Goal: Task Accomplishment & Management: Complete application form

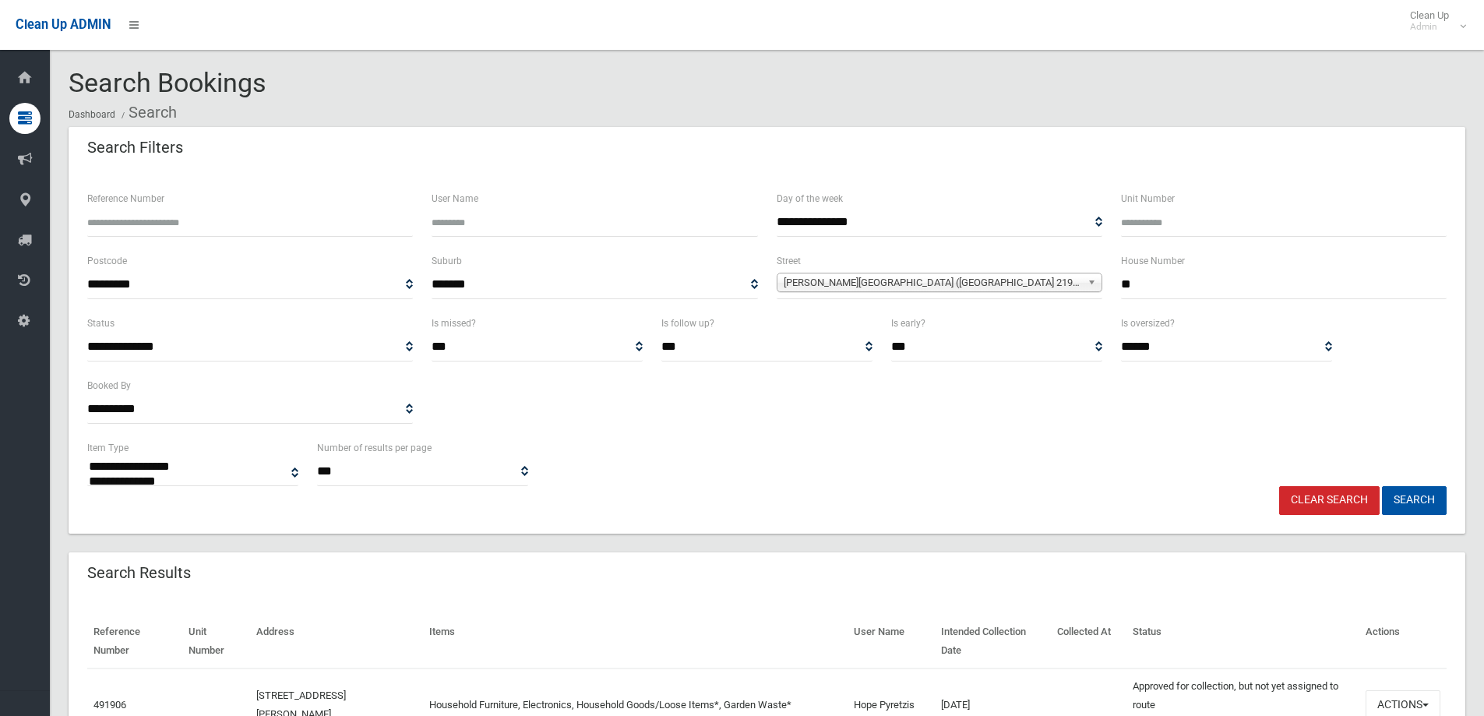
select select
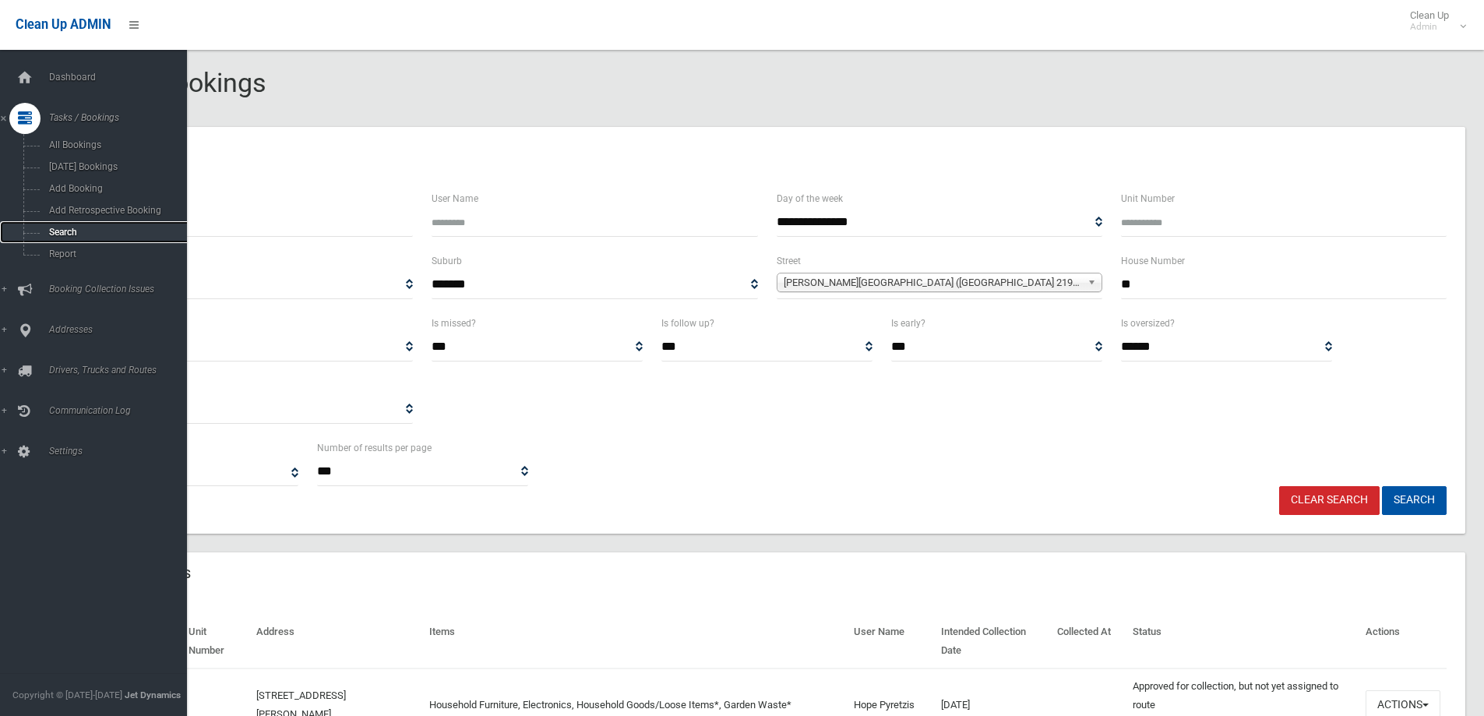
click at [69, 230] on span "Search" at bounding box center [114, 232] width 141 height 11
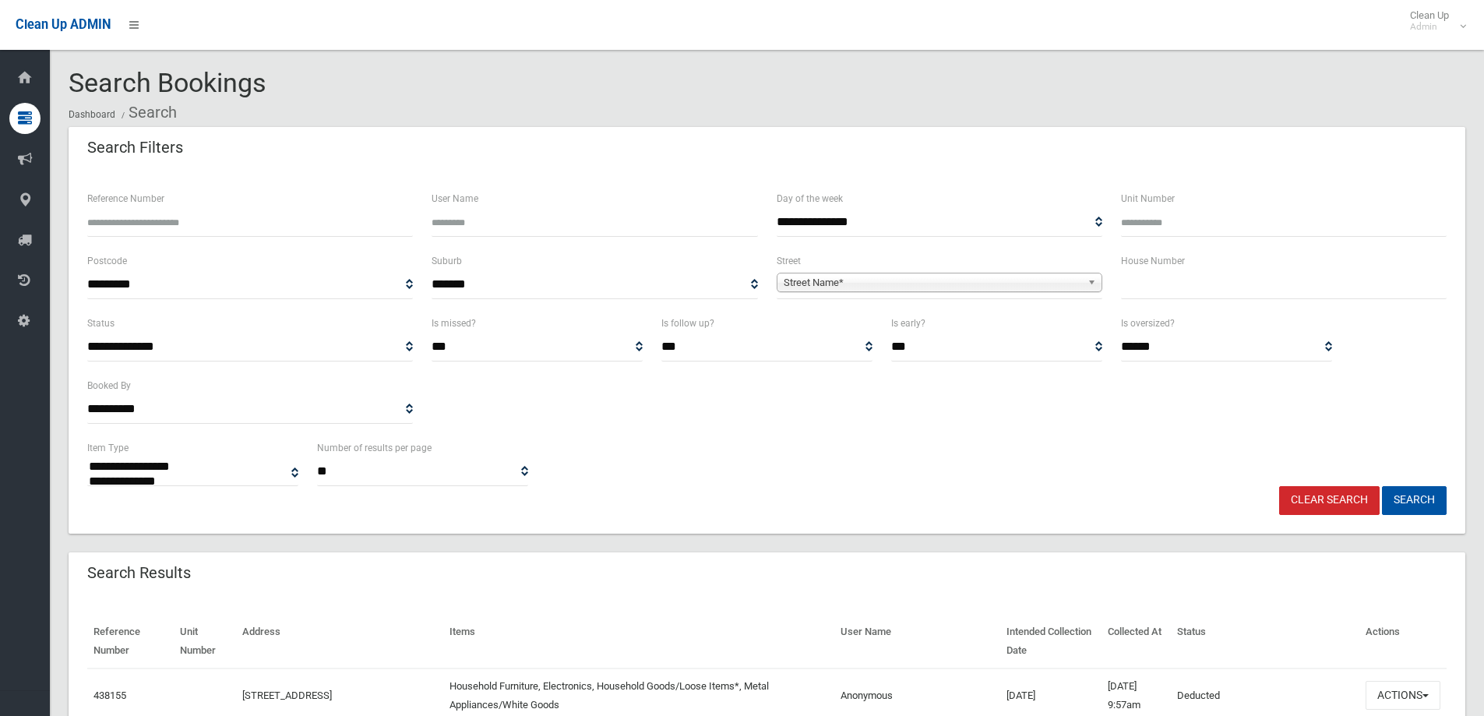
select select
drag, startPoint x: 1165, startPoint y: 281, endPoint x: 1162, endPoint y: 268, distance: 12.9
click at [1165, 281] on input "text" at bounding box center [1284, 284] width 326 height 29
type input "*"
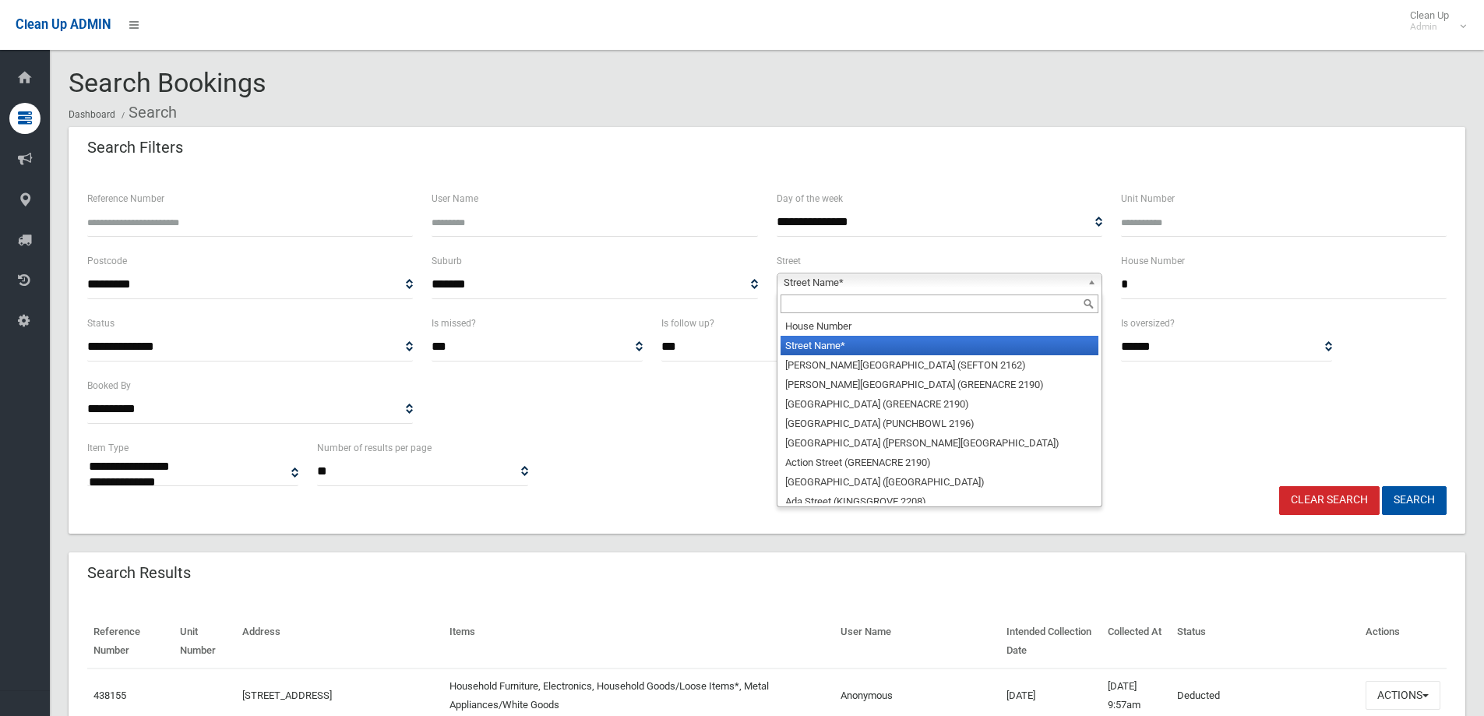
click at [834, 279] on span "Street Name*" at bounding box center [933, 282] width 298 height 19
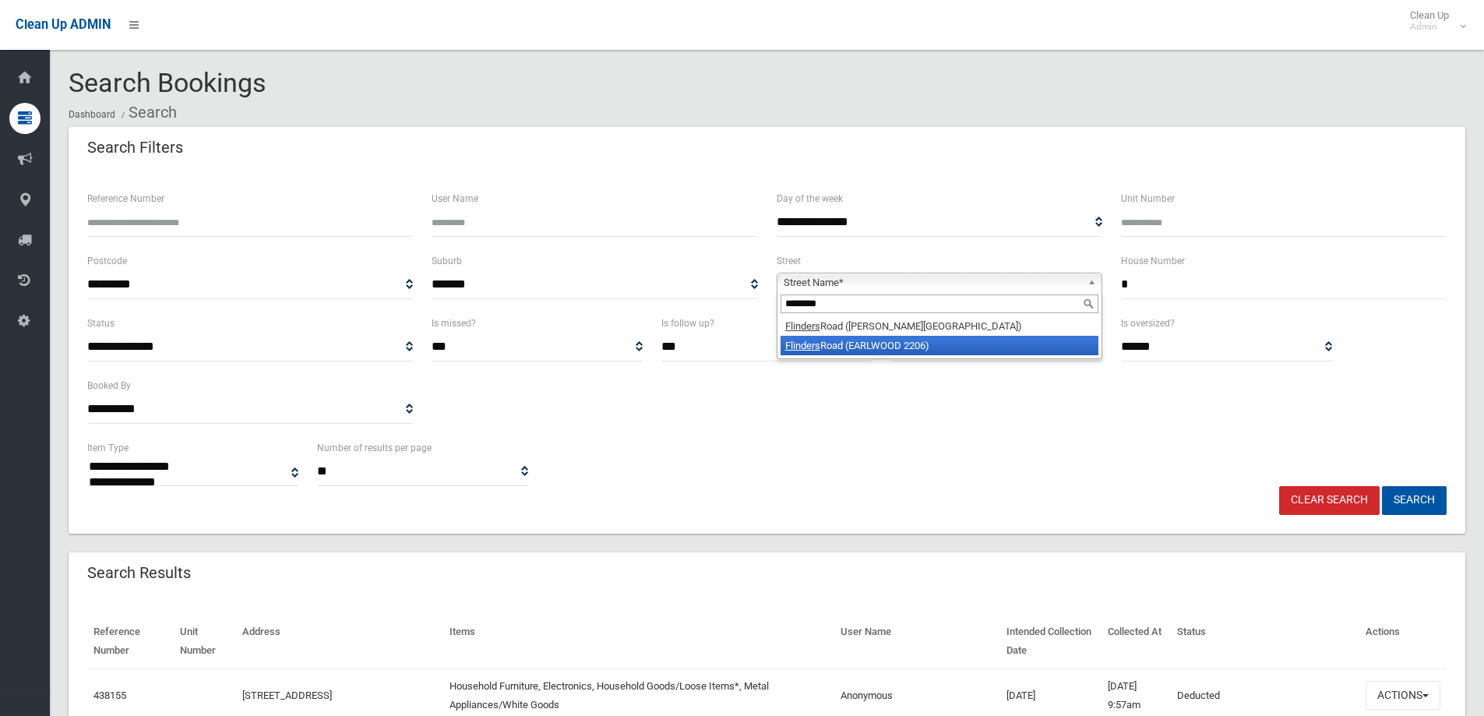
type input "********"
click at [878, 343] on li "Flinders Road (EARLWOOD 2206)" at bounding box center [940, 345] width 318 height 19
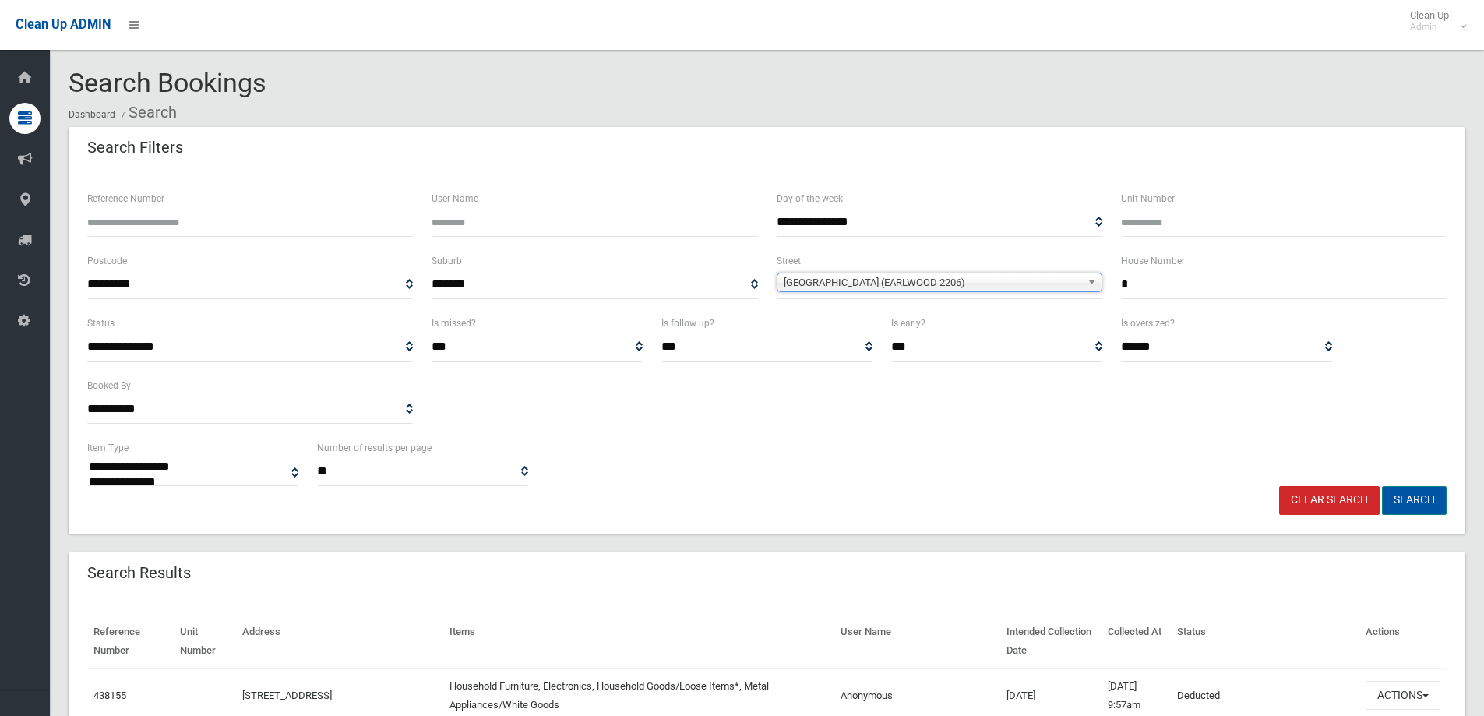
click at [1415, 502] on button "Search" at bounding box center [1414, 500] width 65 height 29
click at [1410, 499] on button "Search" at bounding box center [1414, 500] width 65 height 29
click at [1410, 498] on button "Search" at bounding box center [1414, 500] width 65 height 29
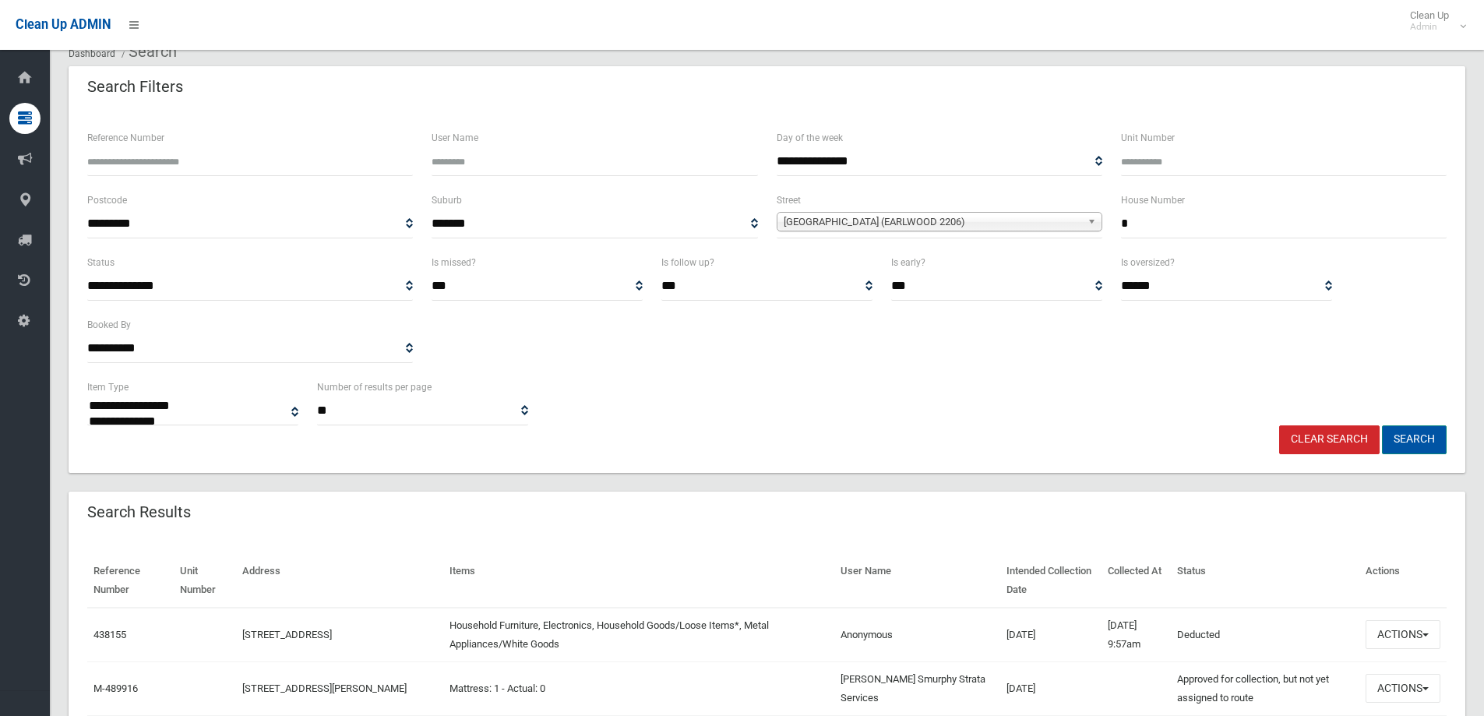
scroll to position [78, 0]
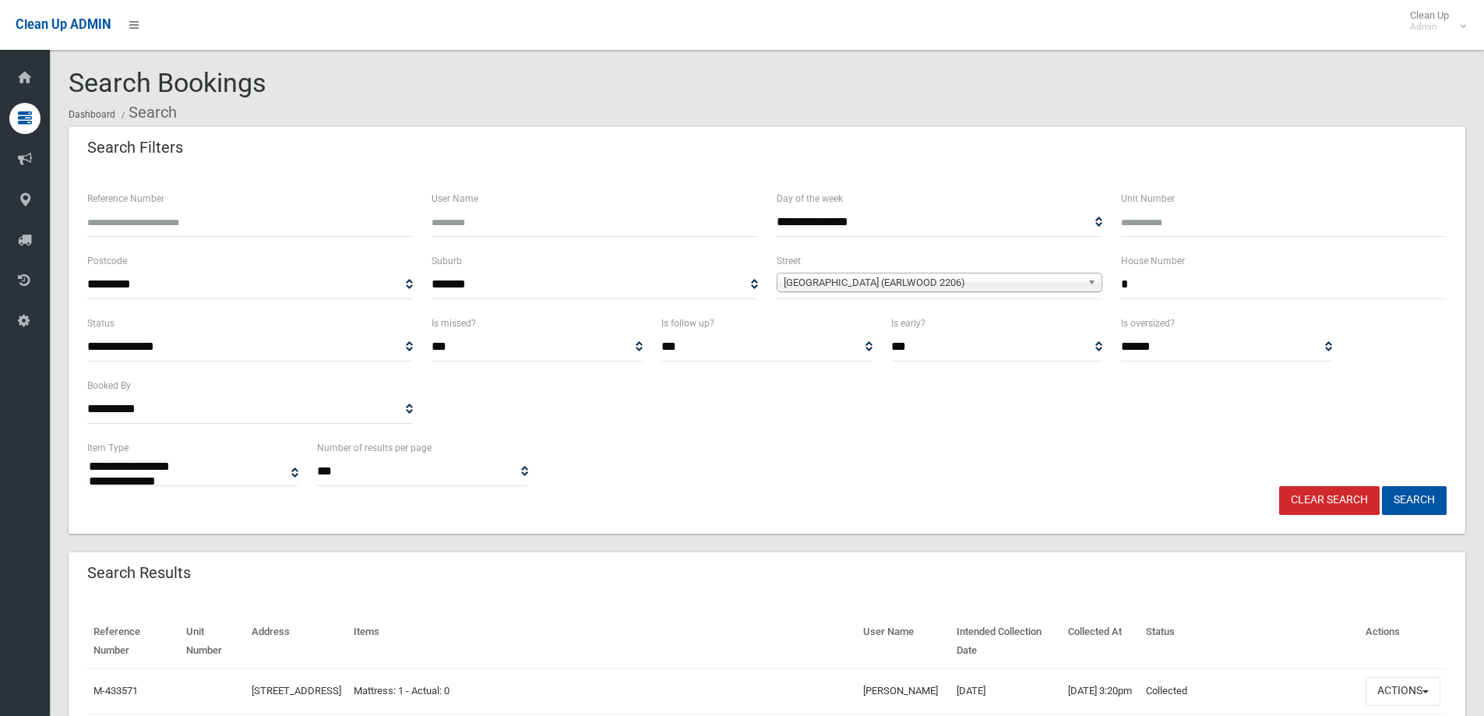
select select
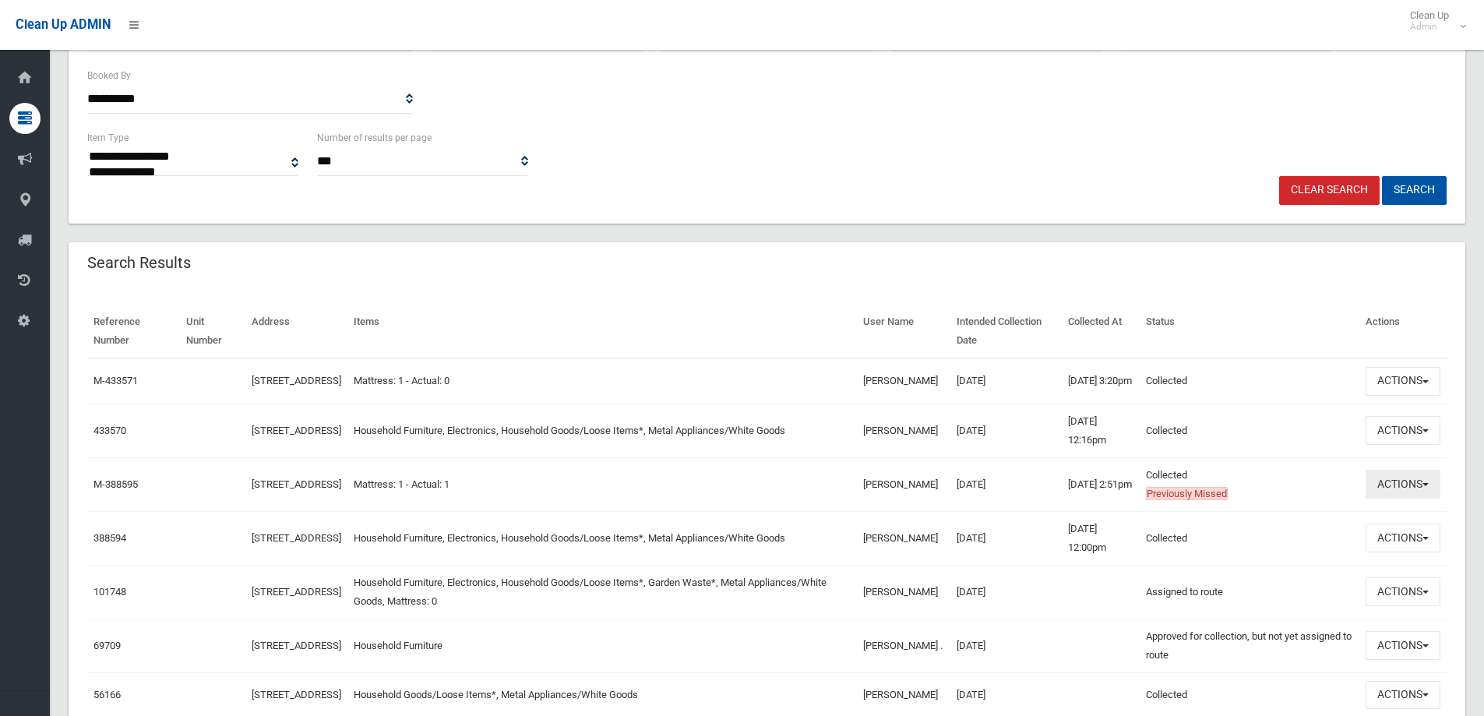
scroll to position [312, 0]
click at [1389, 440] on button "Actions" at bounding box center [1403, 429] width 75 height 29
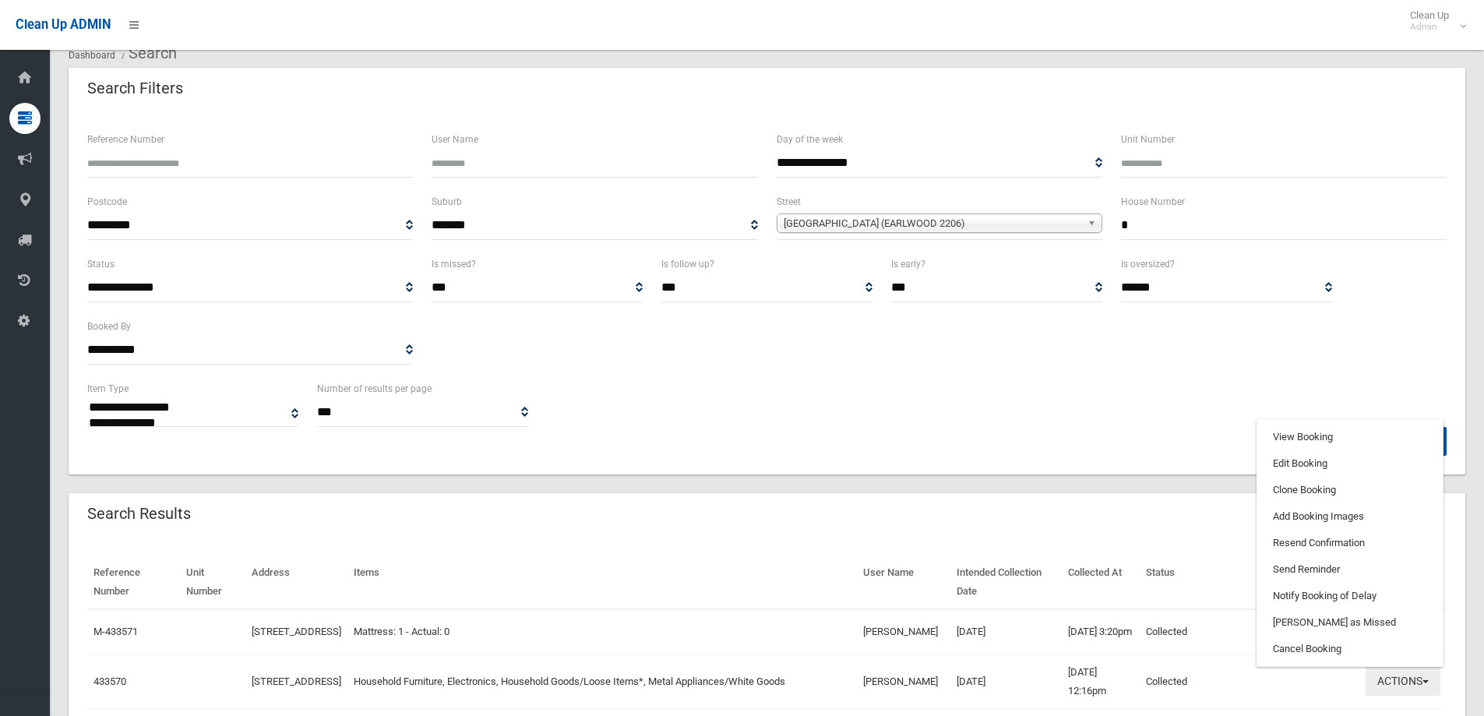
scroll to position [0, 0]
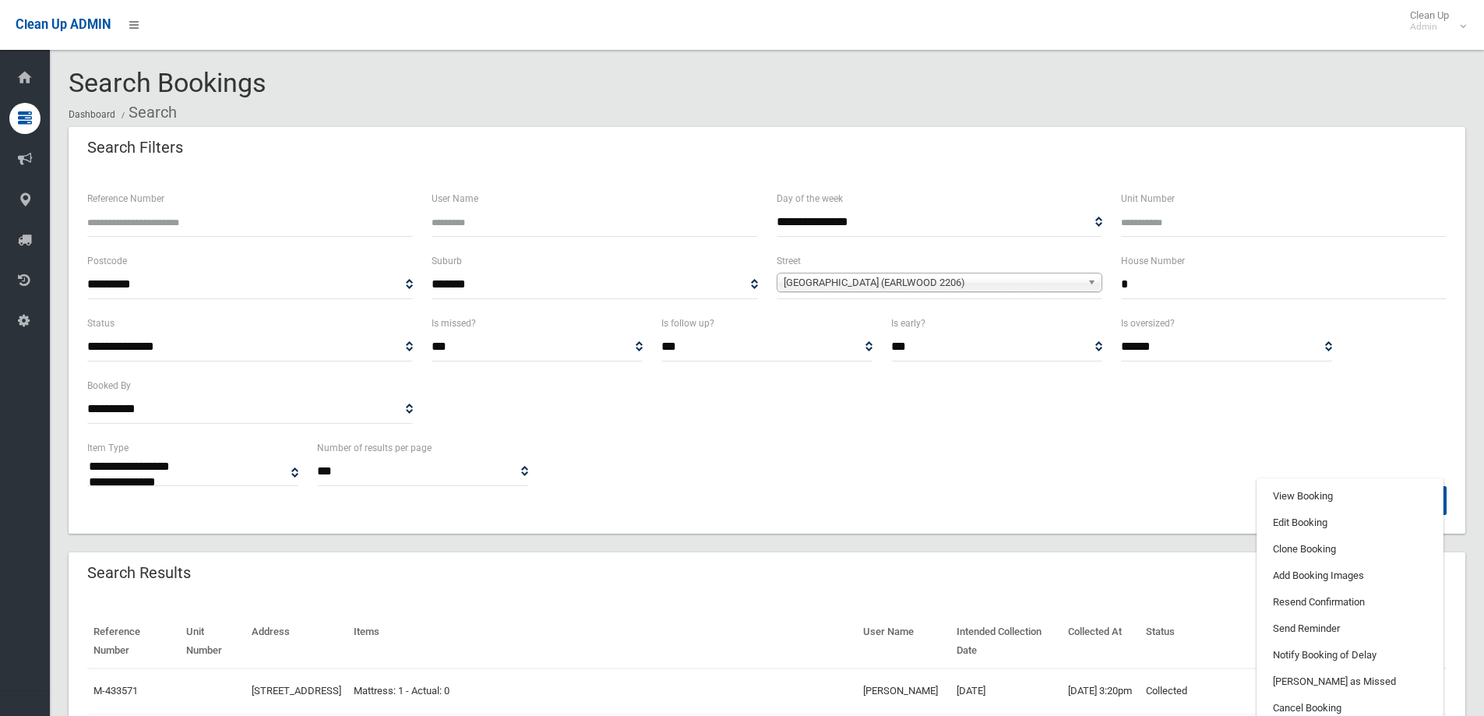
click at [1138, 286] on input "*" at bounding box center [1284, 284] width 326 height 29
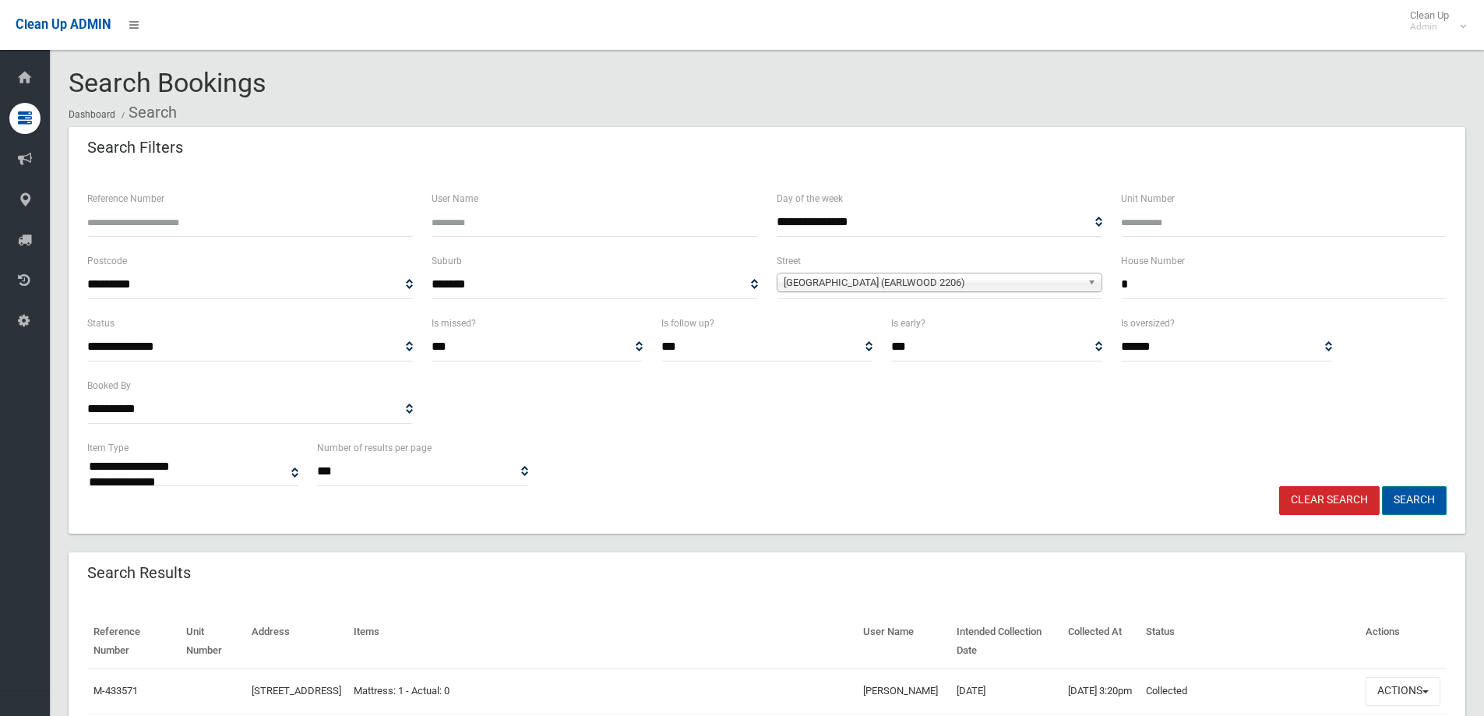
type input "*"
click at [1407, 499] on button "Search" at bounding box center [1414, 500] width 65 height 29
select select
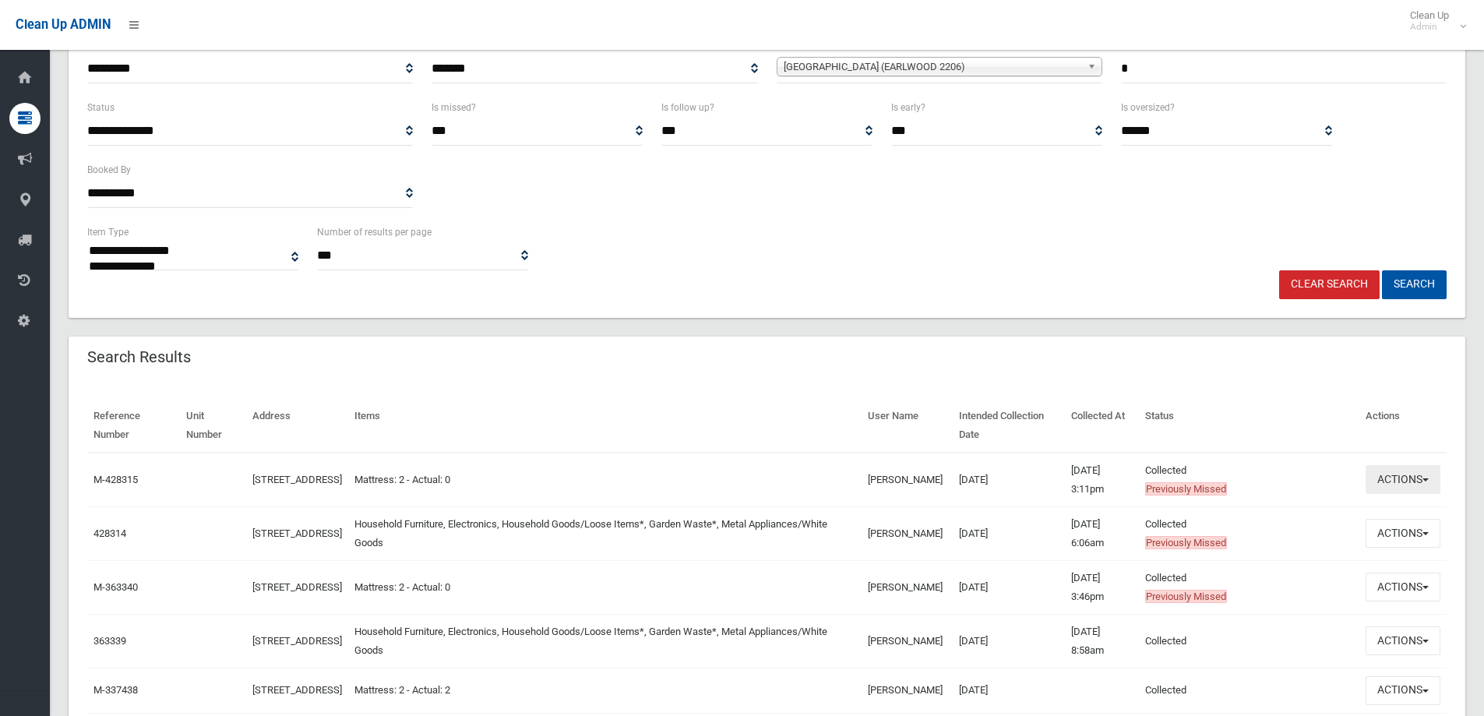
scroll to position [234, 0]
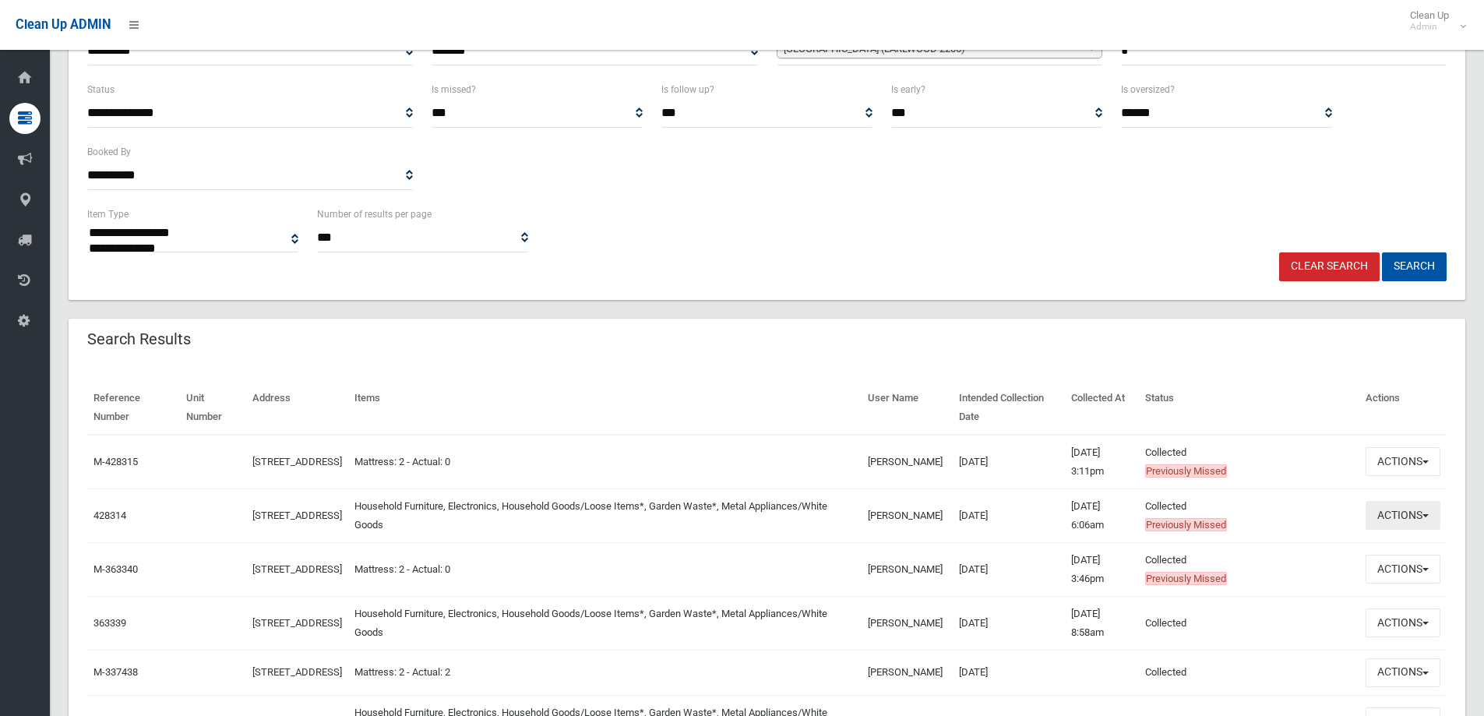
click at [1397, 517] on button "Actions" at bounding box center [1403, 515] width 75 height 29
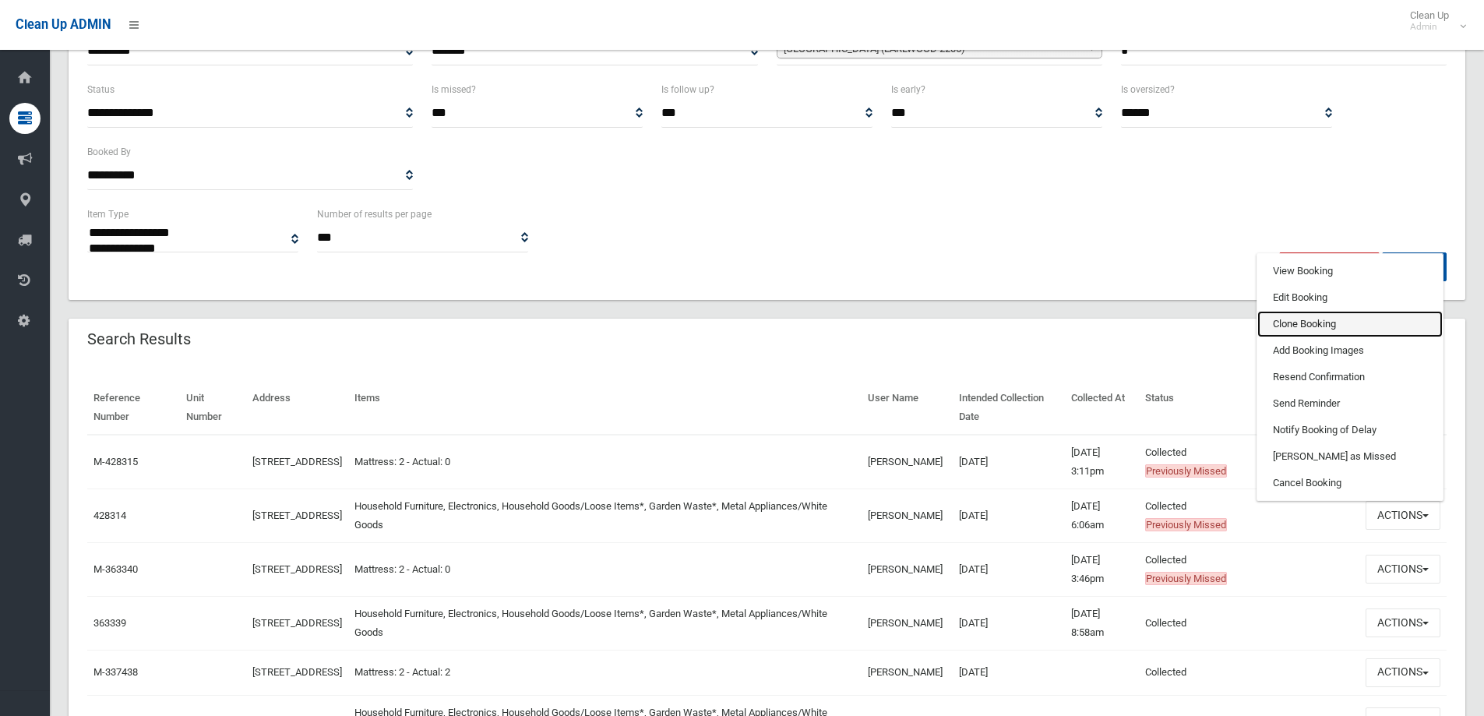
click at [1296, 323] on link "Clone Booking" at bounding box center [1350, 324] width 185 height 26
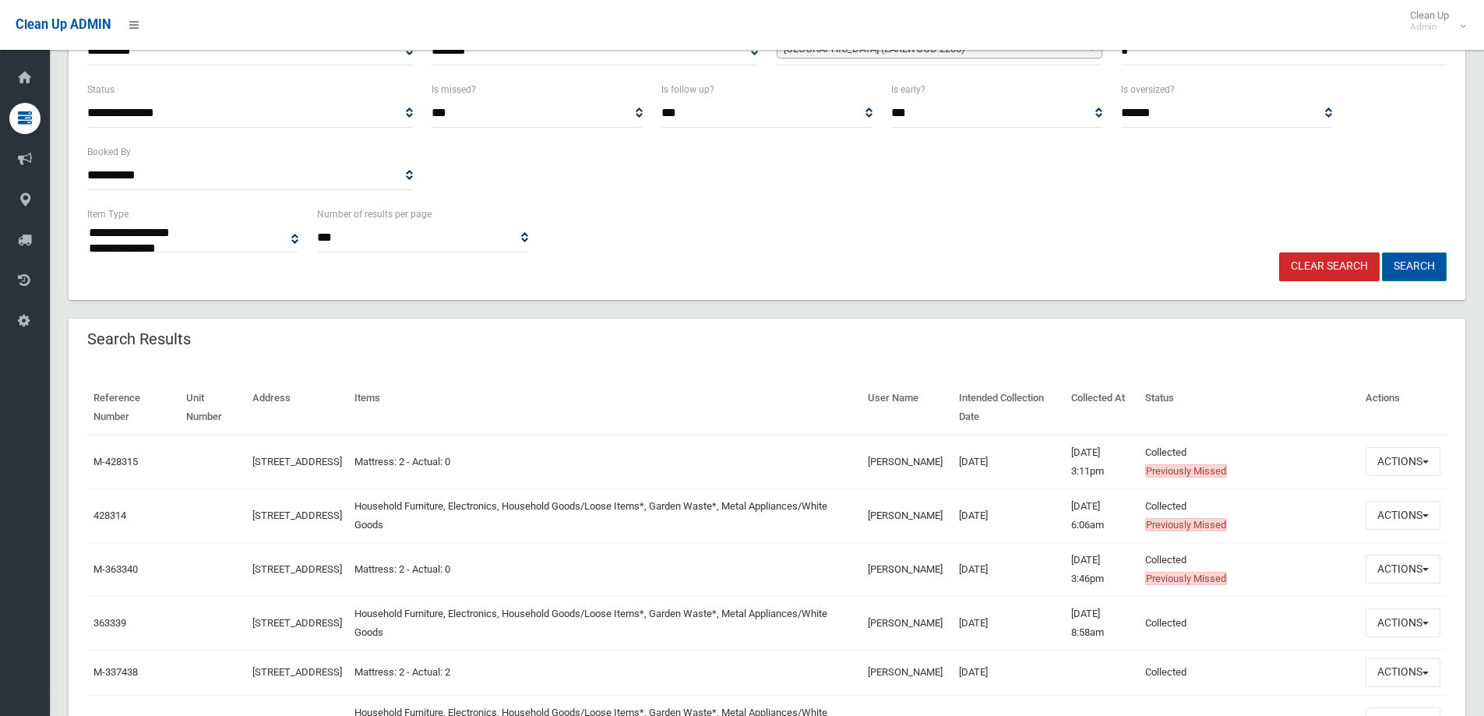
click at [1405, 267] on button "Search" at bounding box center [1414, 266] width 65 height 29
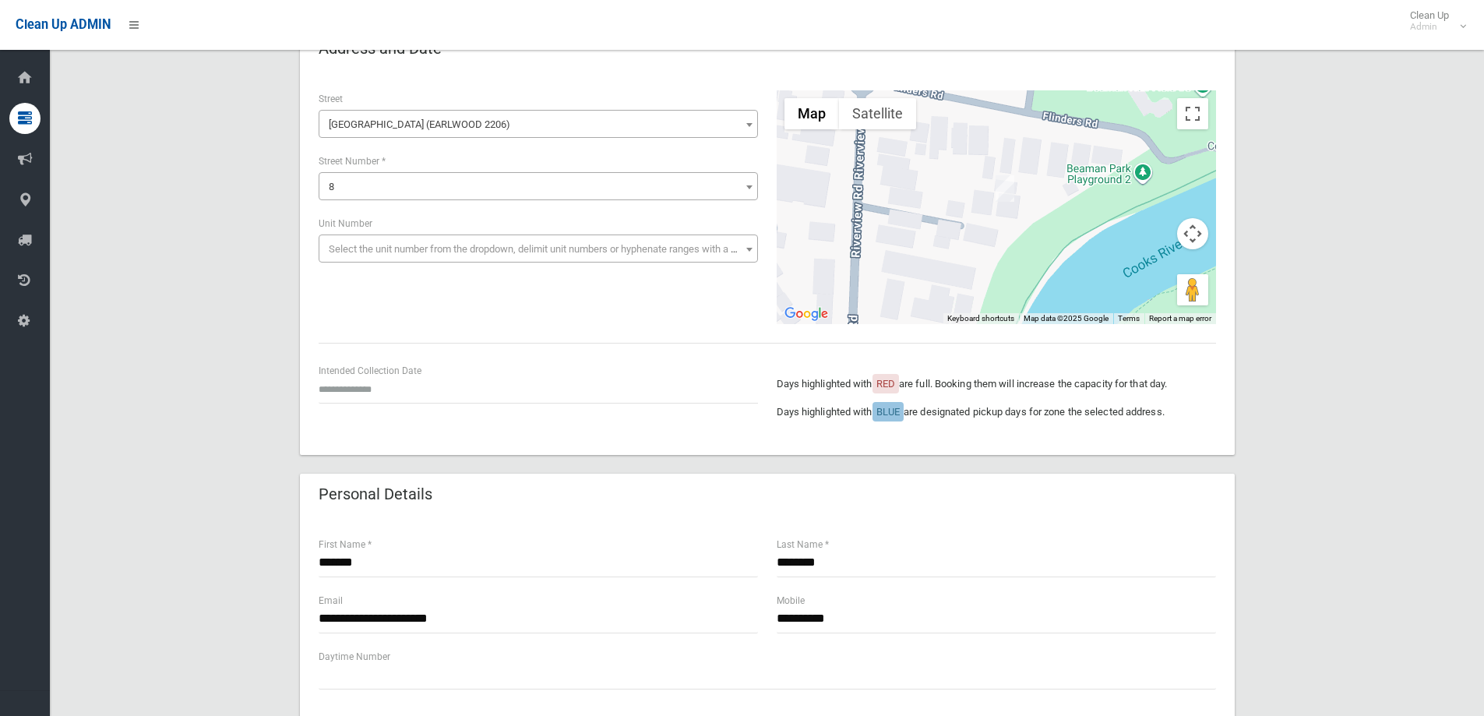
scroll to position [156, 0]
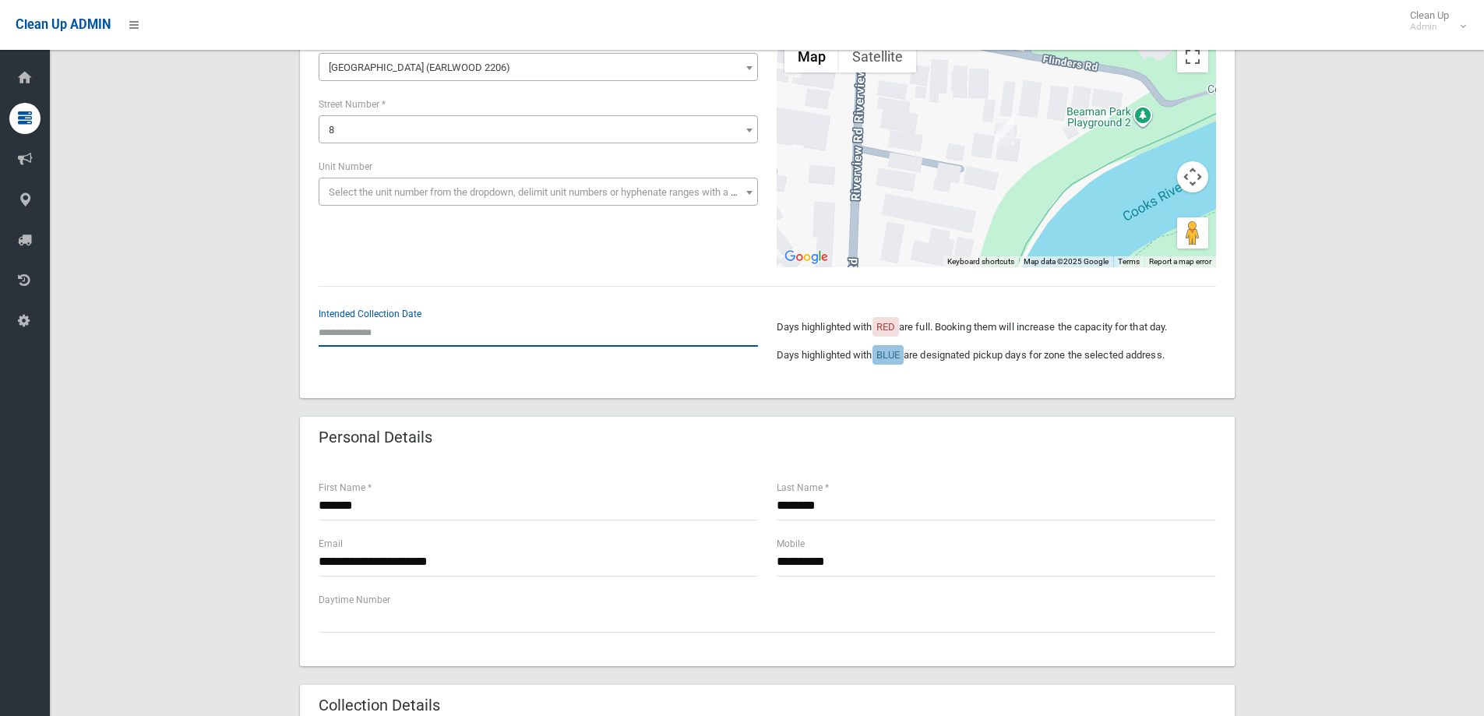
click at [341, 333] on input "text" at bounding box center [538, 332] width 439 height 29
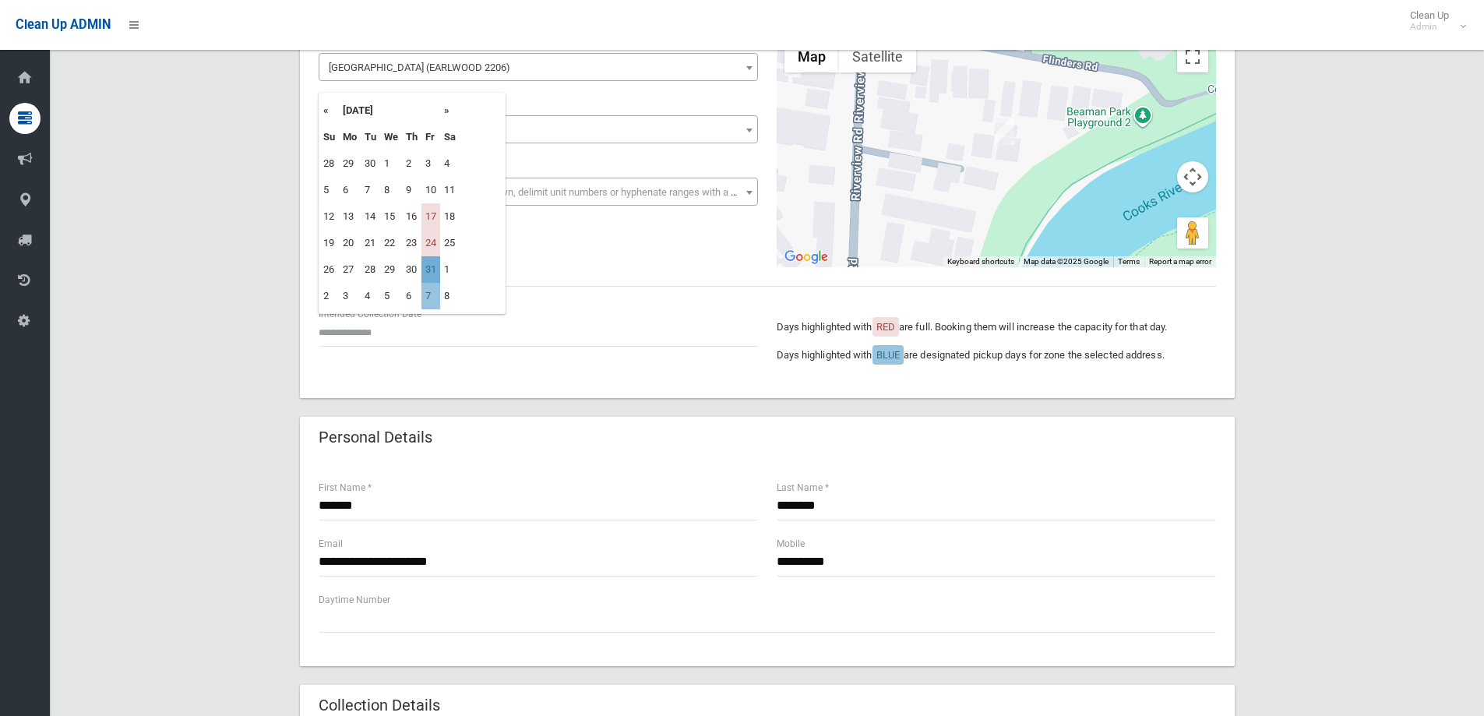
click at [436, 269] on td "31" at bounding box center [431, 269] width 19 height 26
type input "**********"
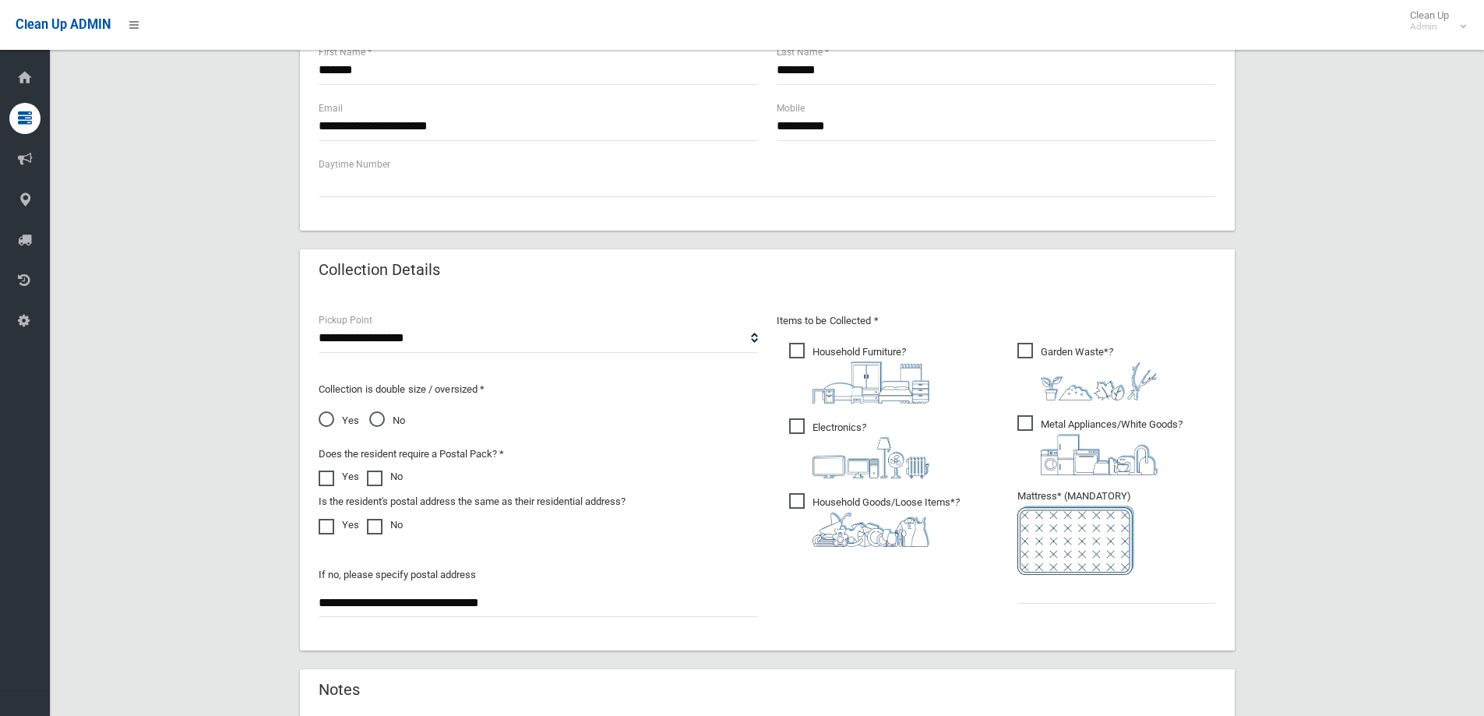
scroll to position [623, 0]
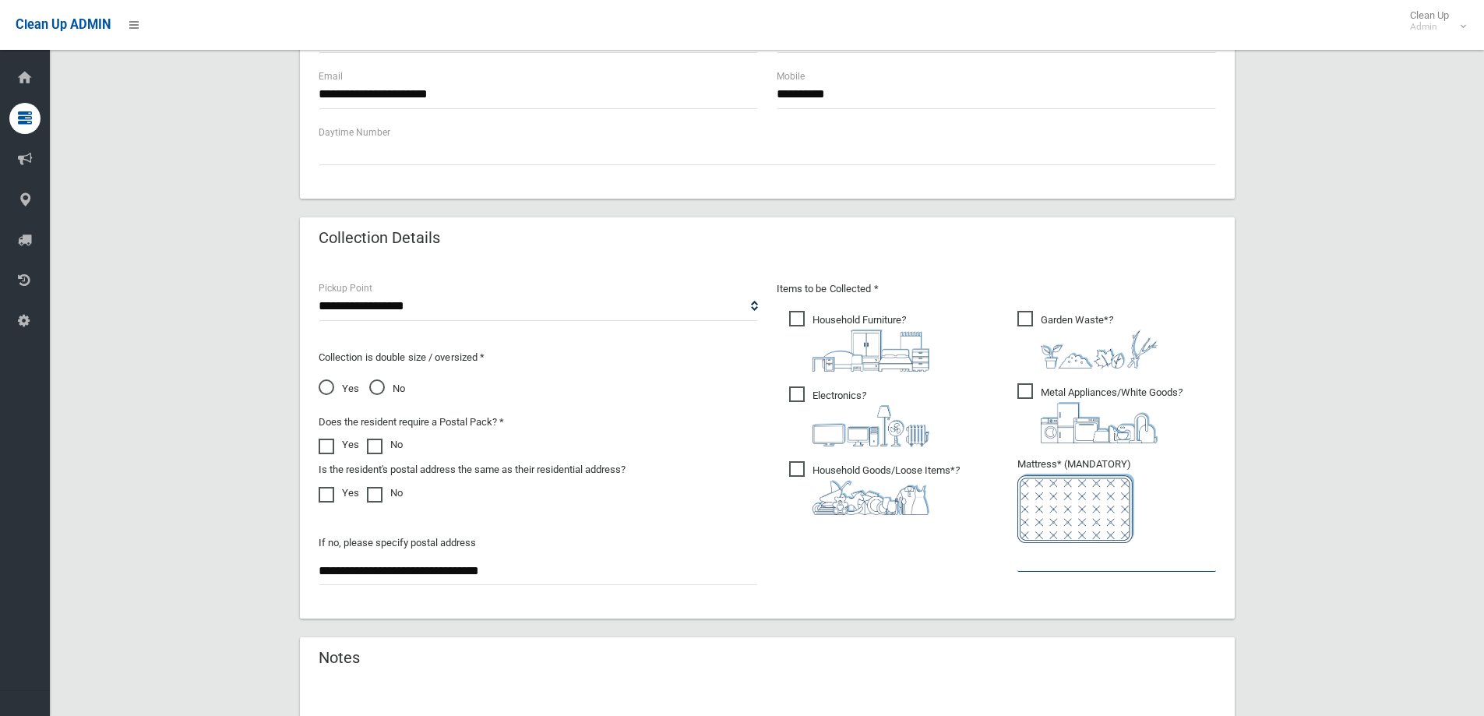
click at [1055, 557] on input "text" at bounding box center [1117, 557] width 199 height 29
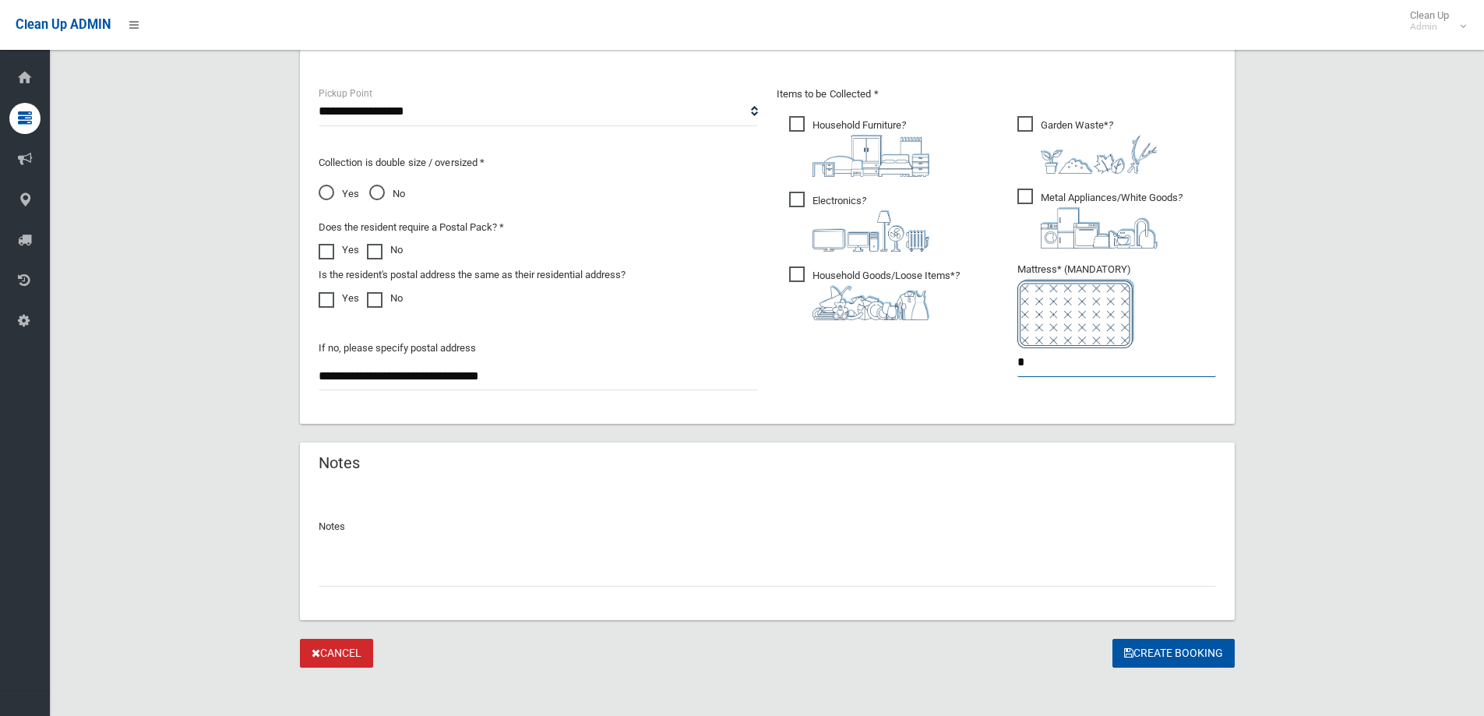
scroll to position [826, 0]
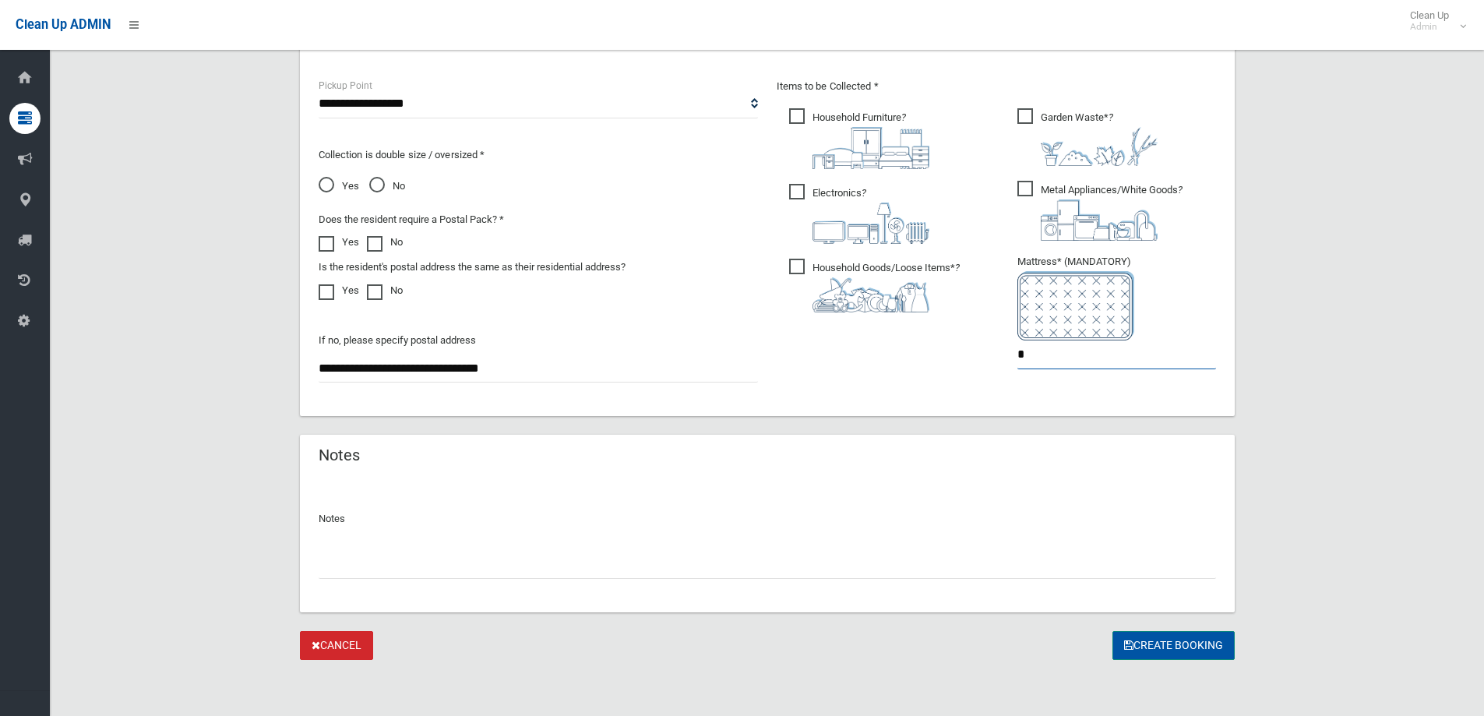
type input "*"
click at [1152, 647] on button "Create Booking" at bounding box center [1174, 645] width 122 height 29
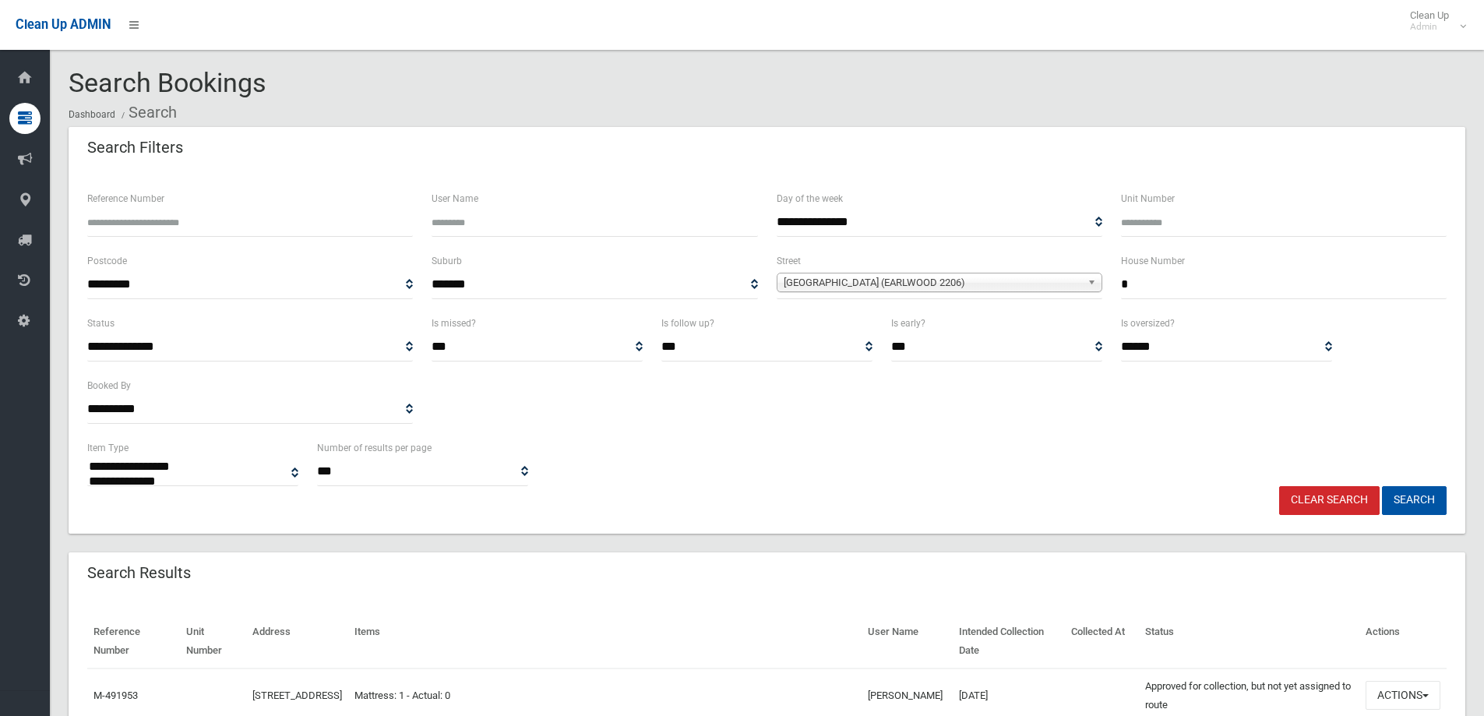
select select
click at [1404, 497] on button "Search" at bounding box center [1414, 500] width 65 height 29
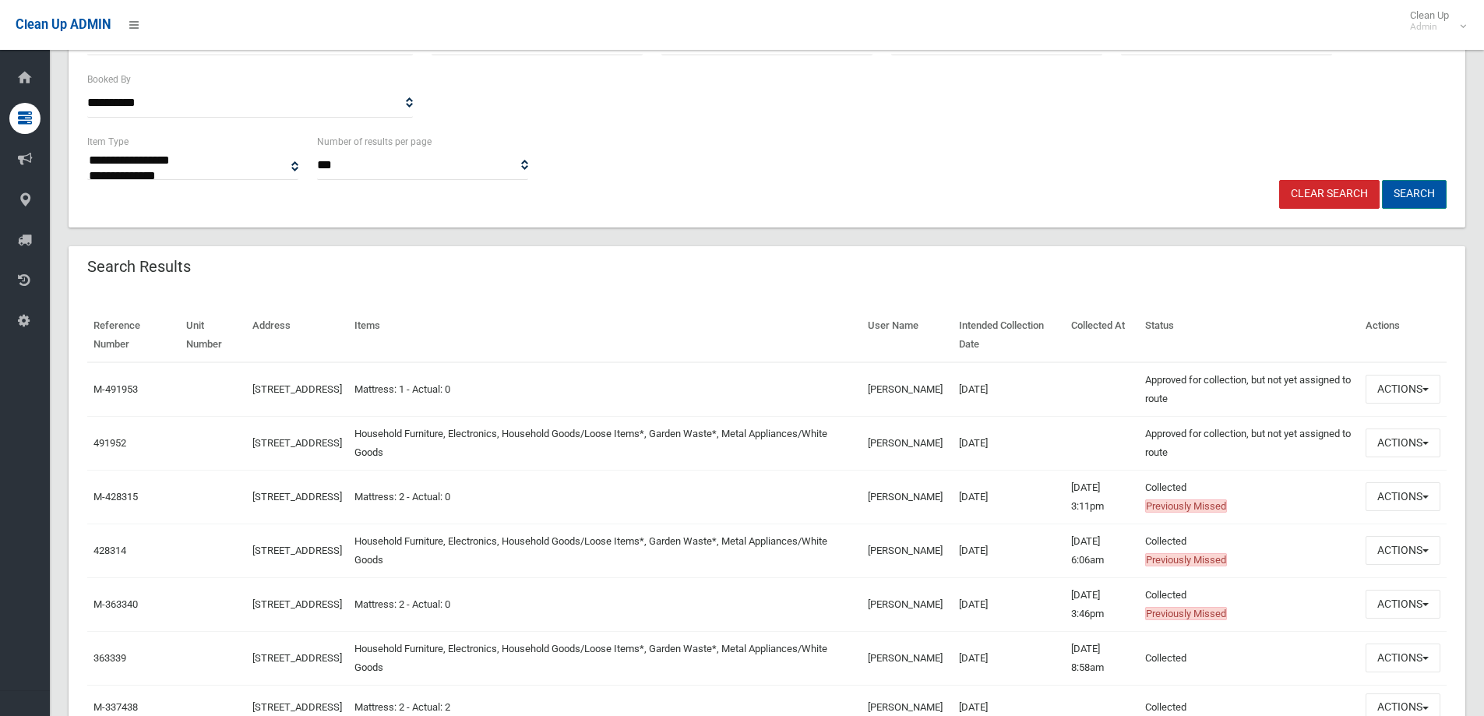
scroll to position [312, 0]
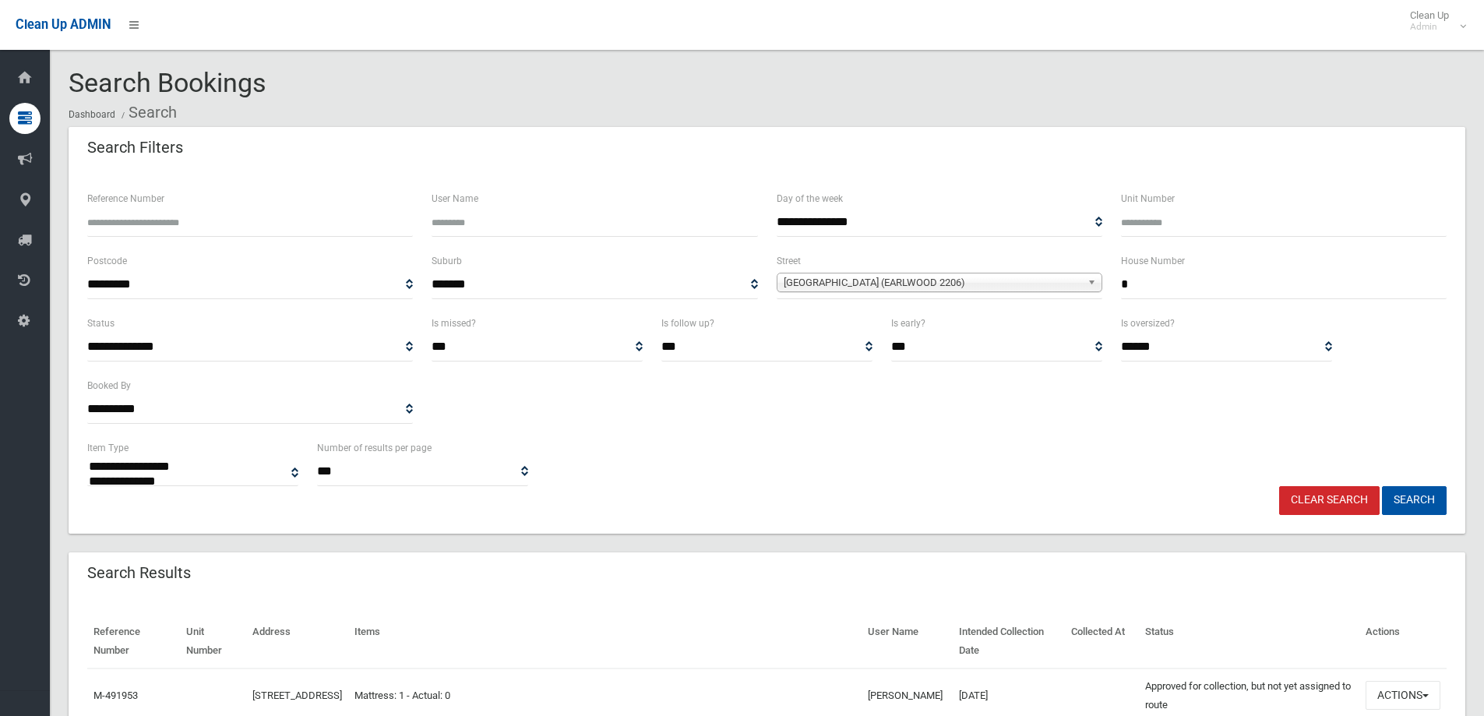
select select
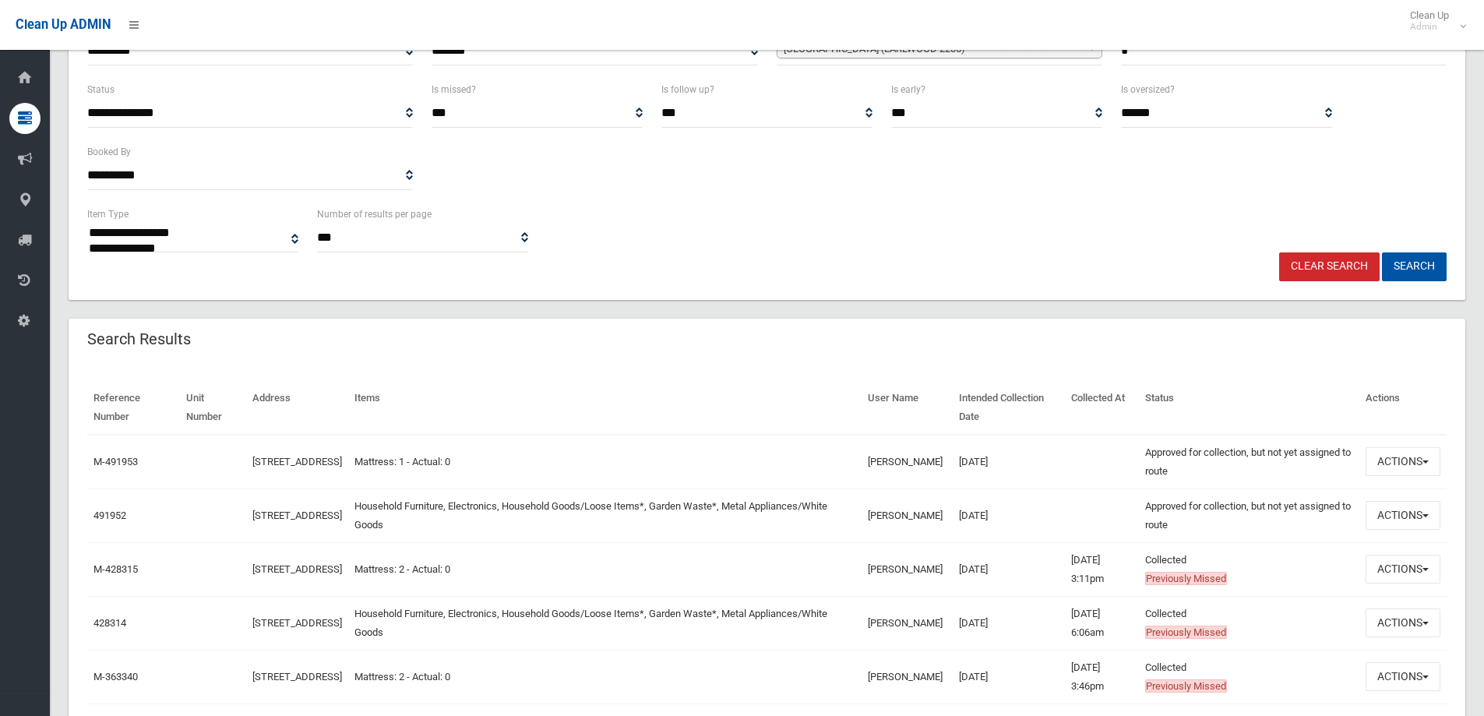
scroll to position [312, 0]
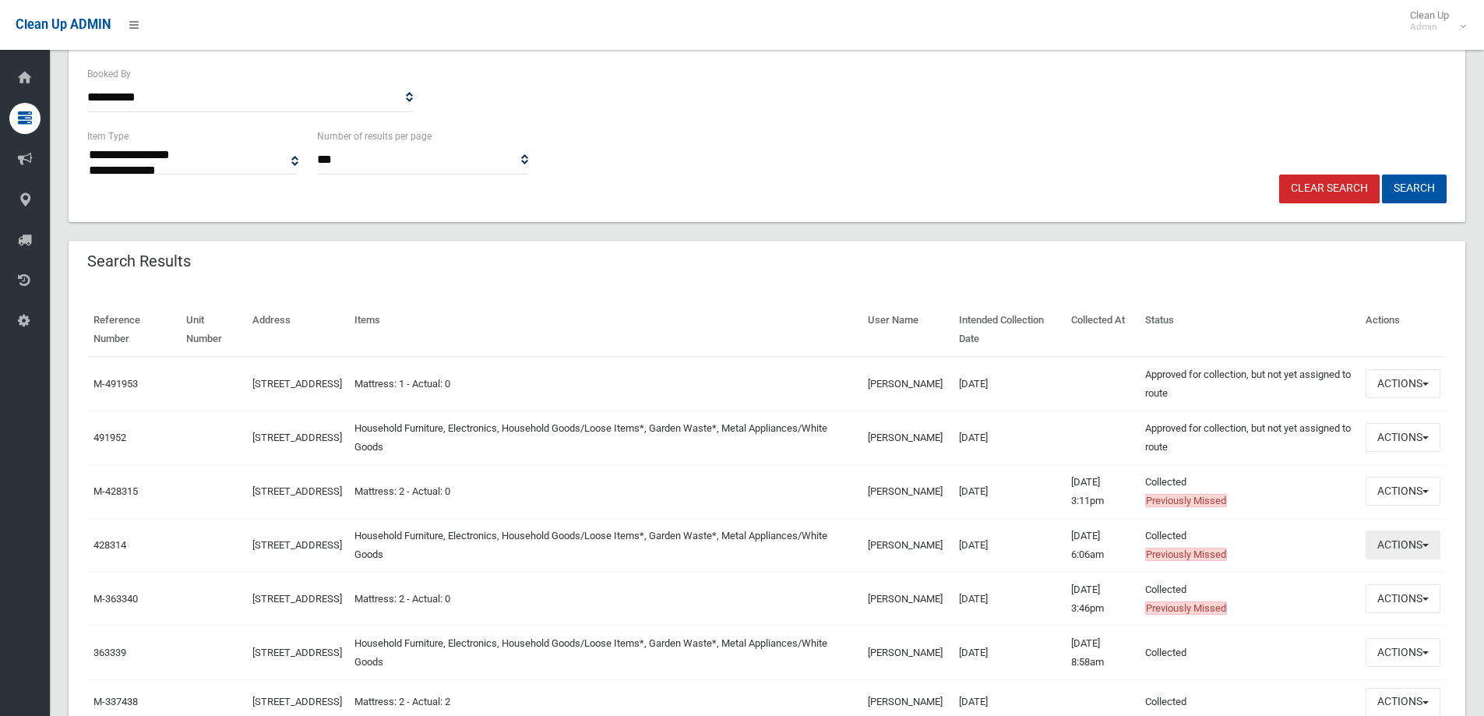
click at [1394, 550] on button "Actions" at bounding box center [1403, 545] width 75 height 29
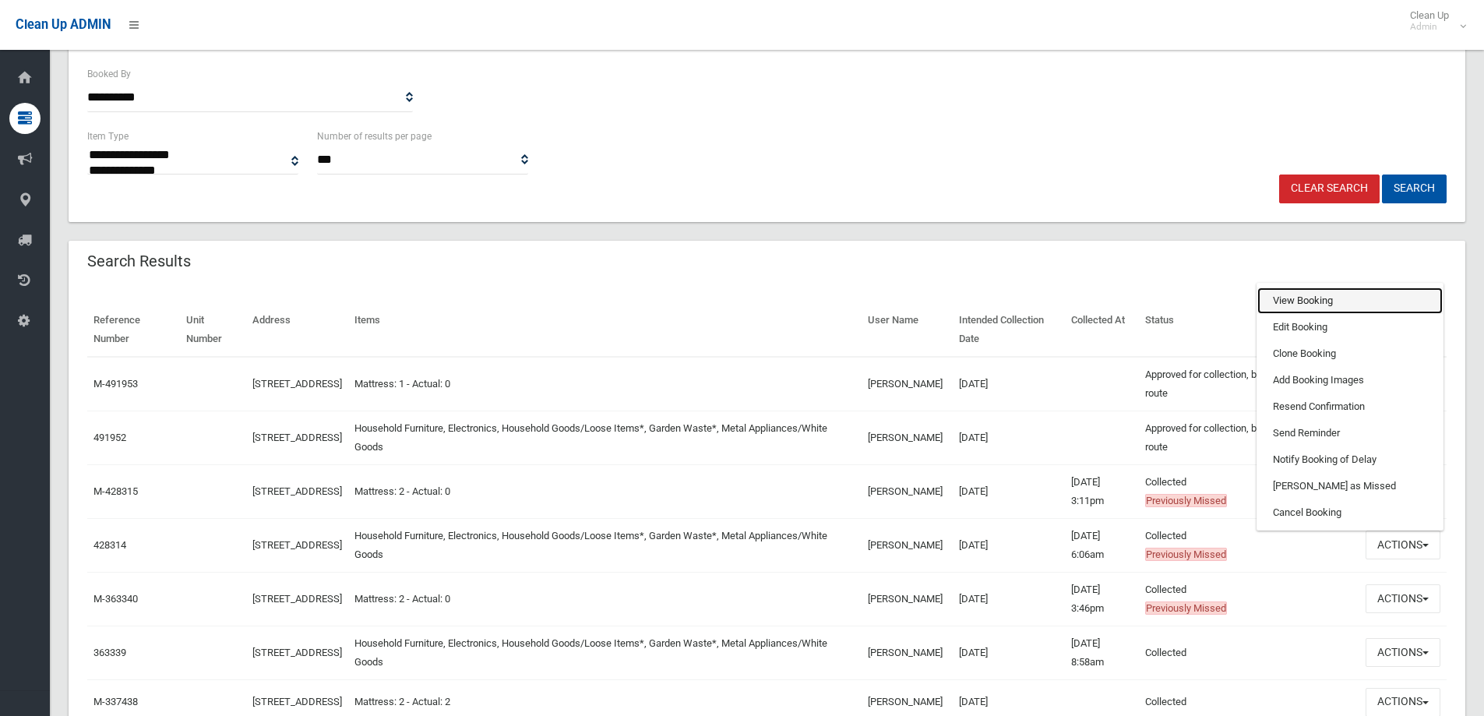
click at [1293, 302] on link "View Booking" at bounding box center [1350, 301] width 185 height 26
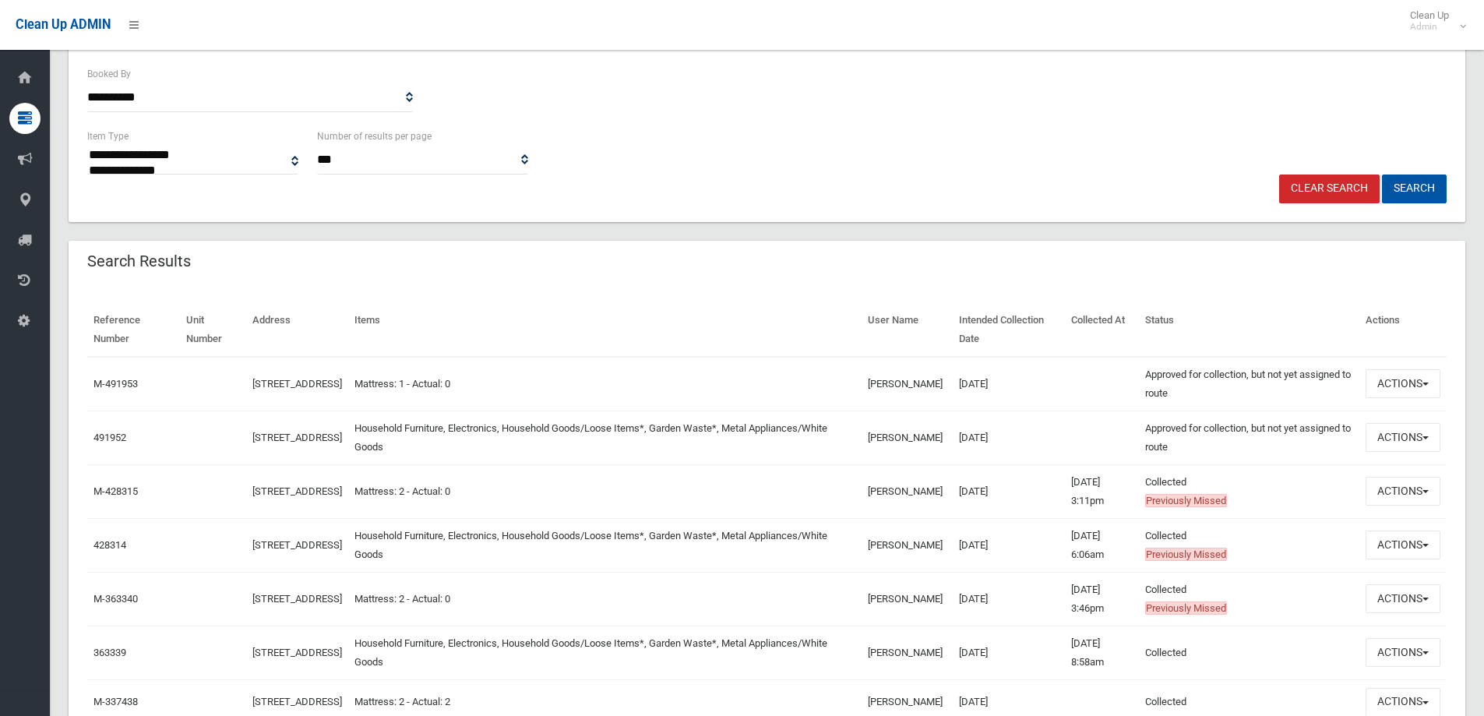
scroll to position [0, 0]
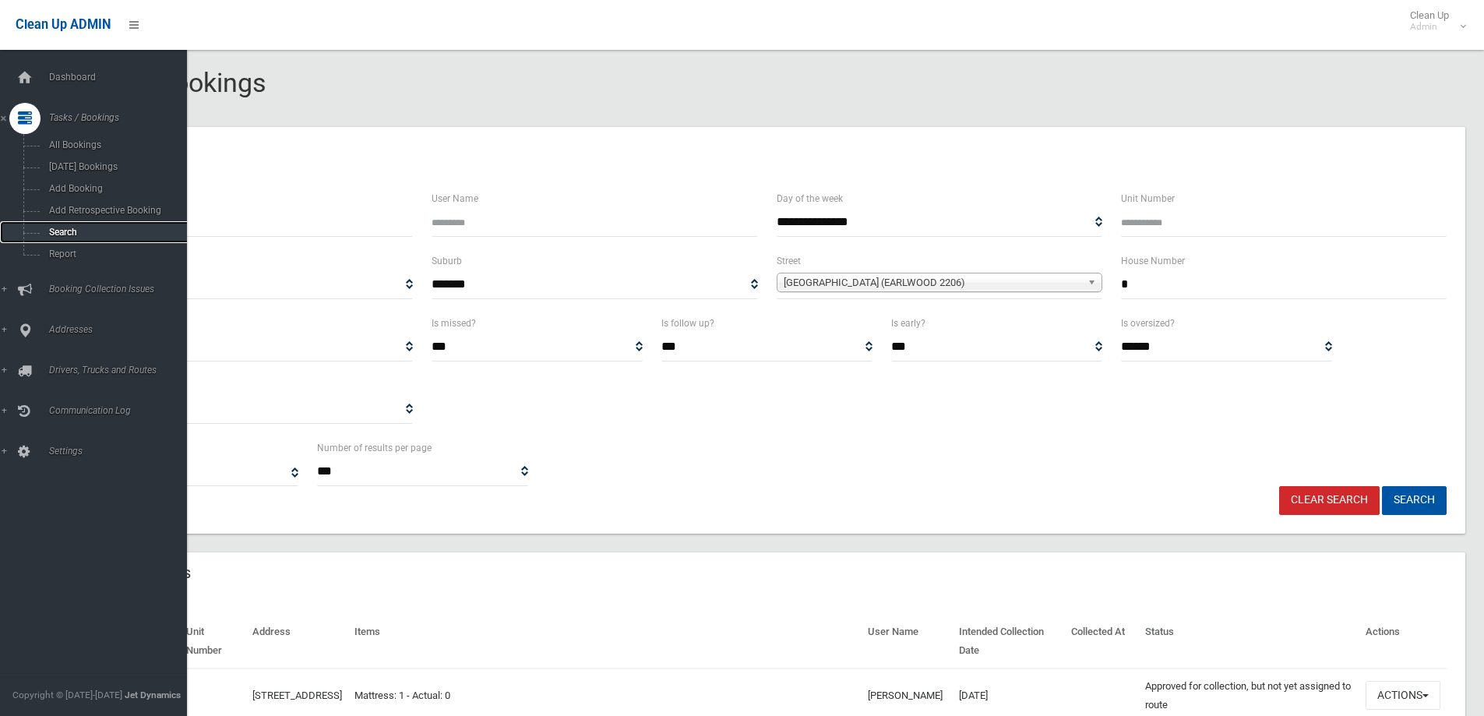
click at [54, 231] on span "Search" at bounding box center [114, 232] width 141 height 11
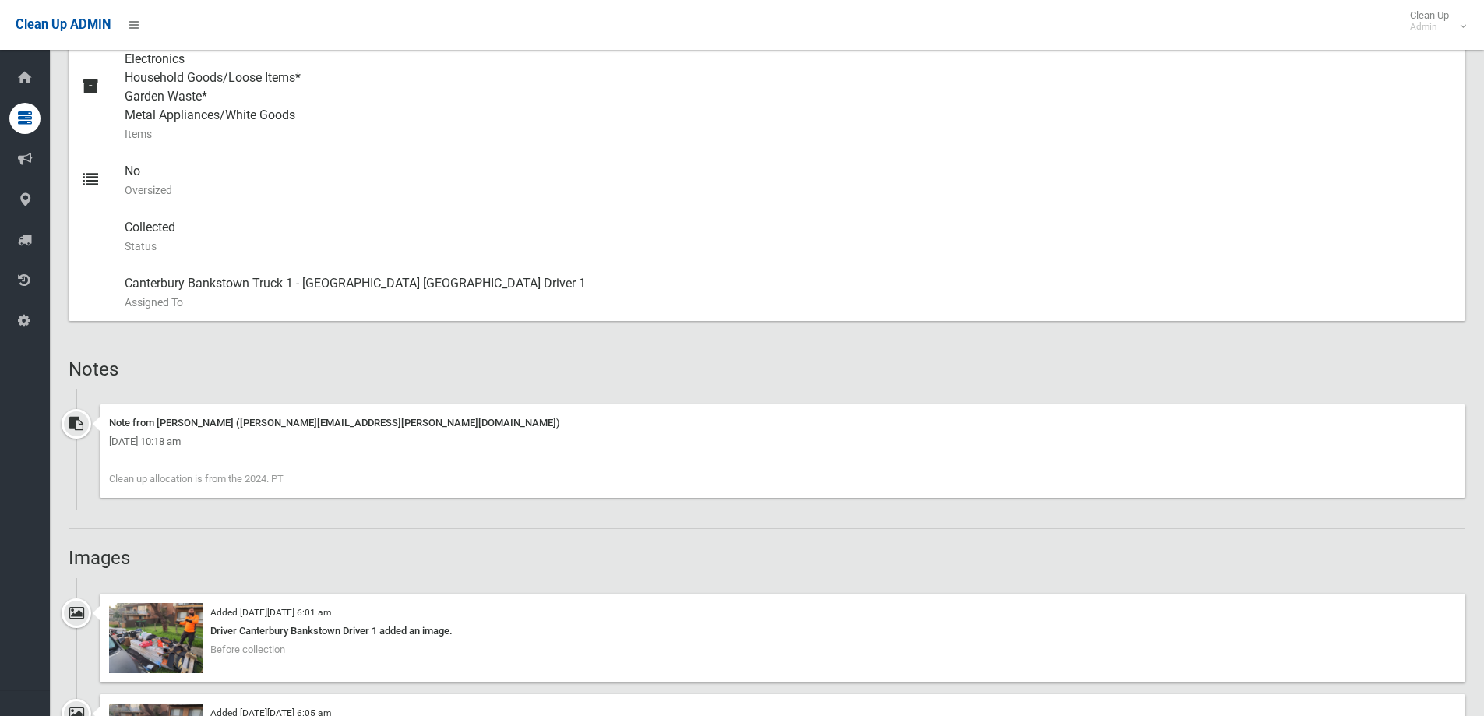
scroll to position [1013, 0]
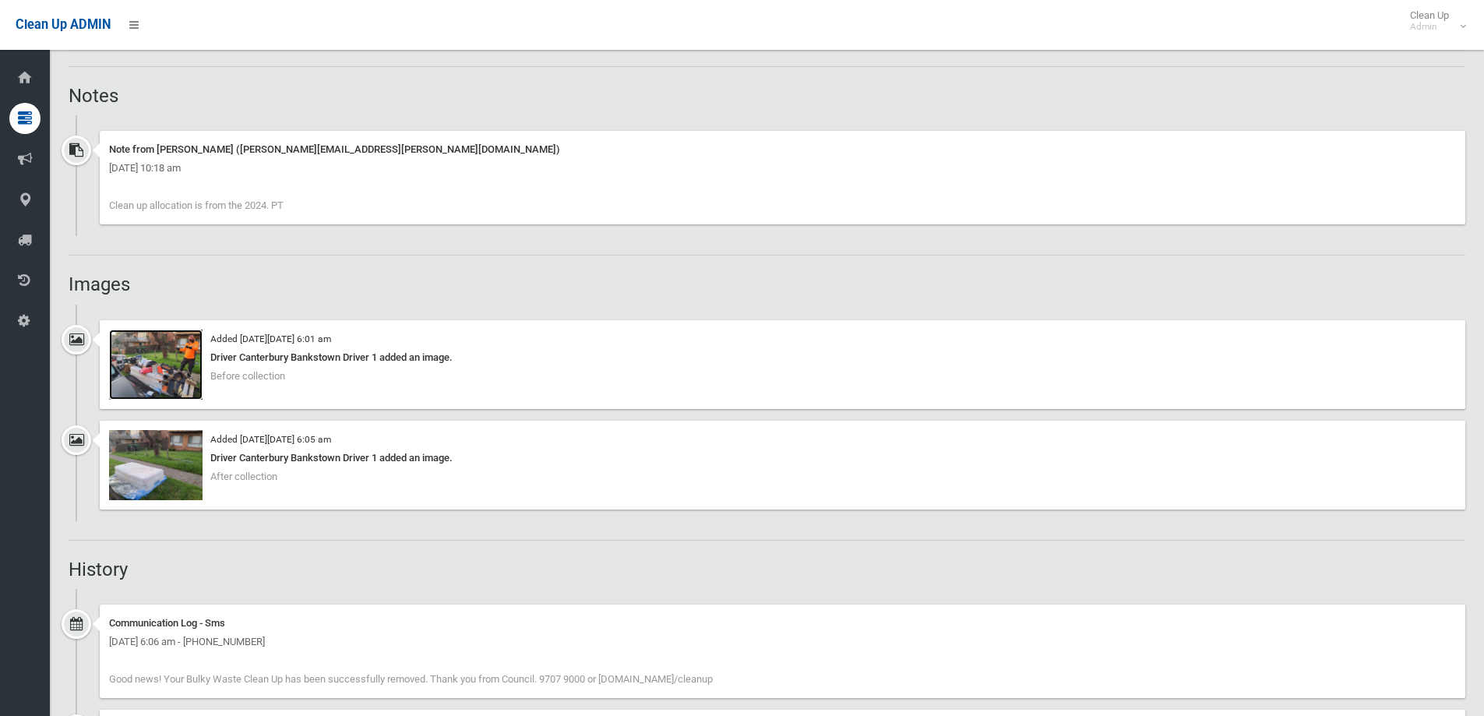
click at [153, 359] on img at bounding box center [156, 365] width 94 height 70
click at [160, 478] on img at bounding box center [156, 465] width 94 height 70
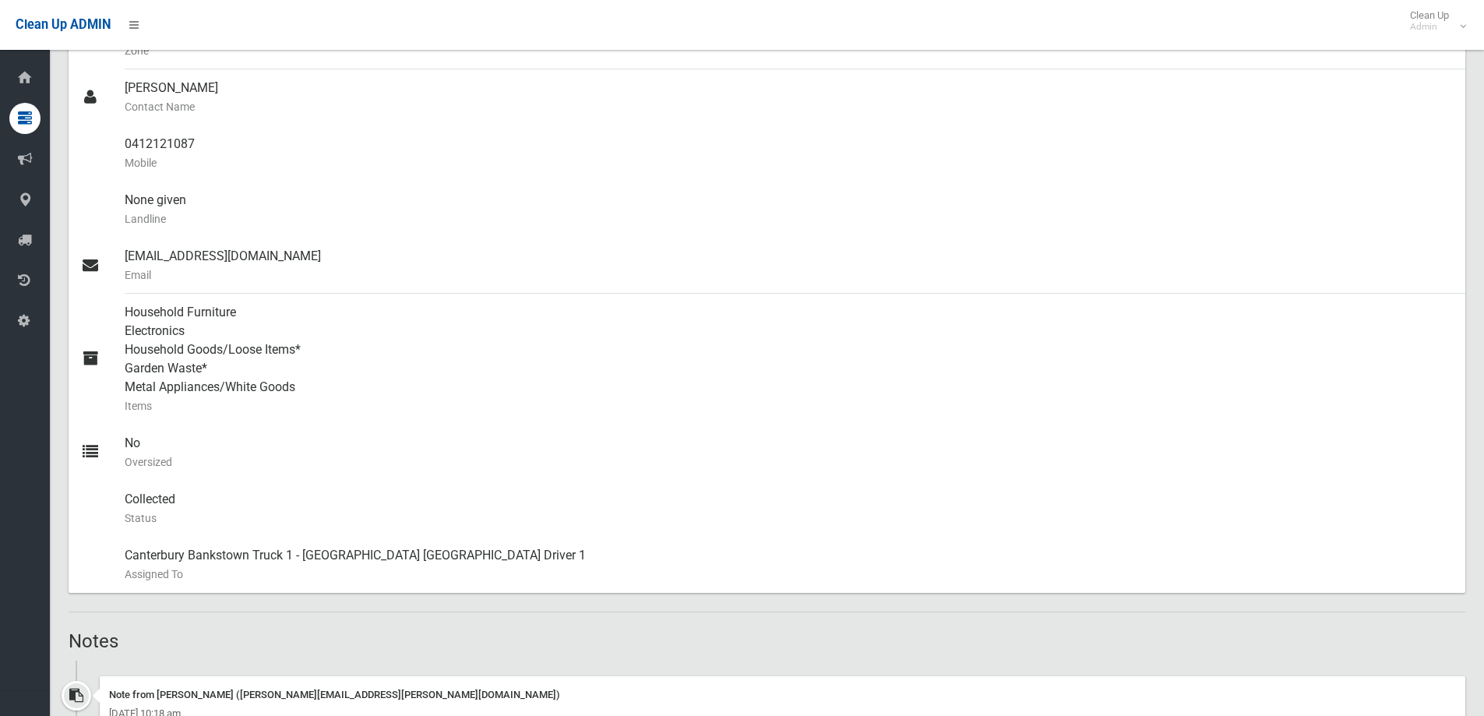
scroll to position [0, 0]
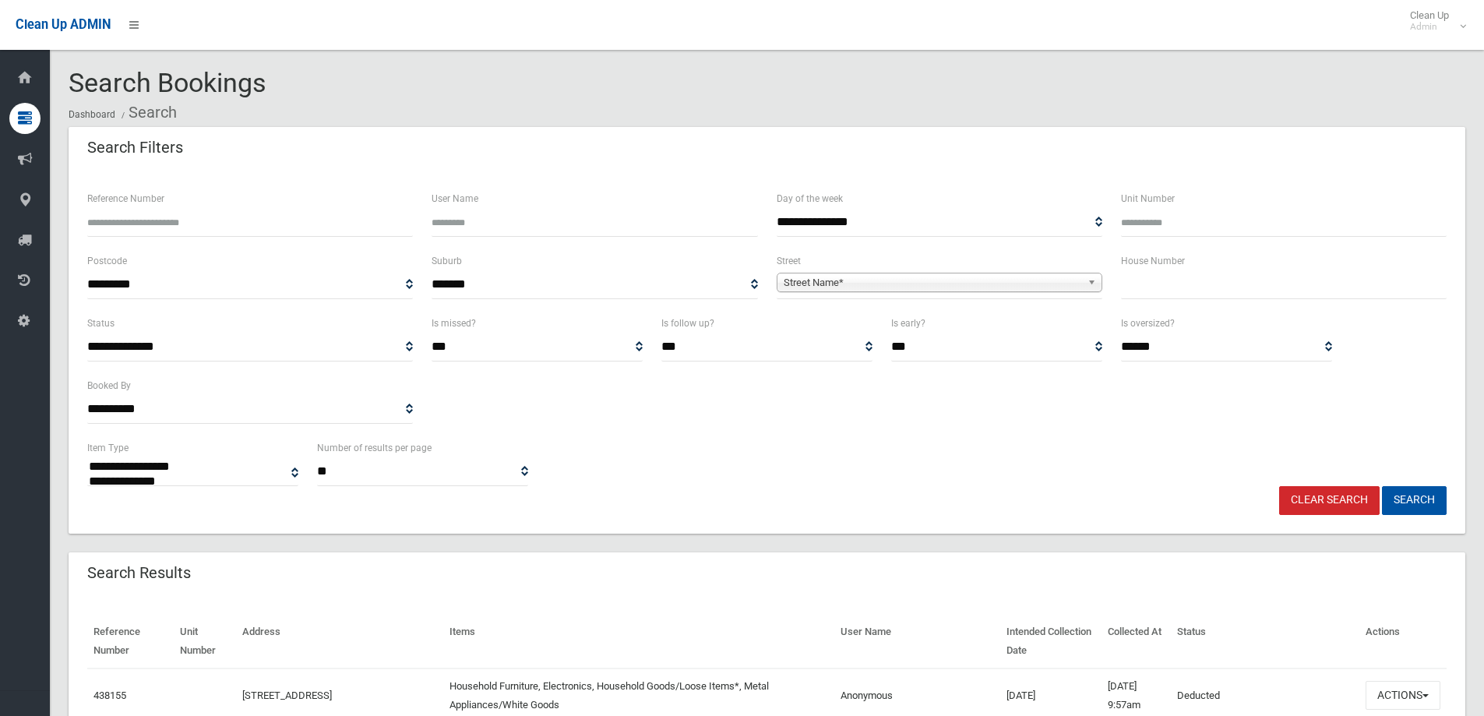
select select
click at [1138, 290] on input "text" at bounding box center [1284, 284] width 326 height 29
type input "**"
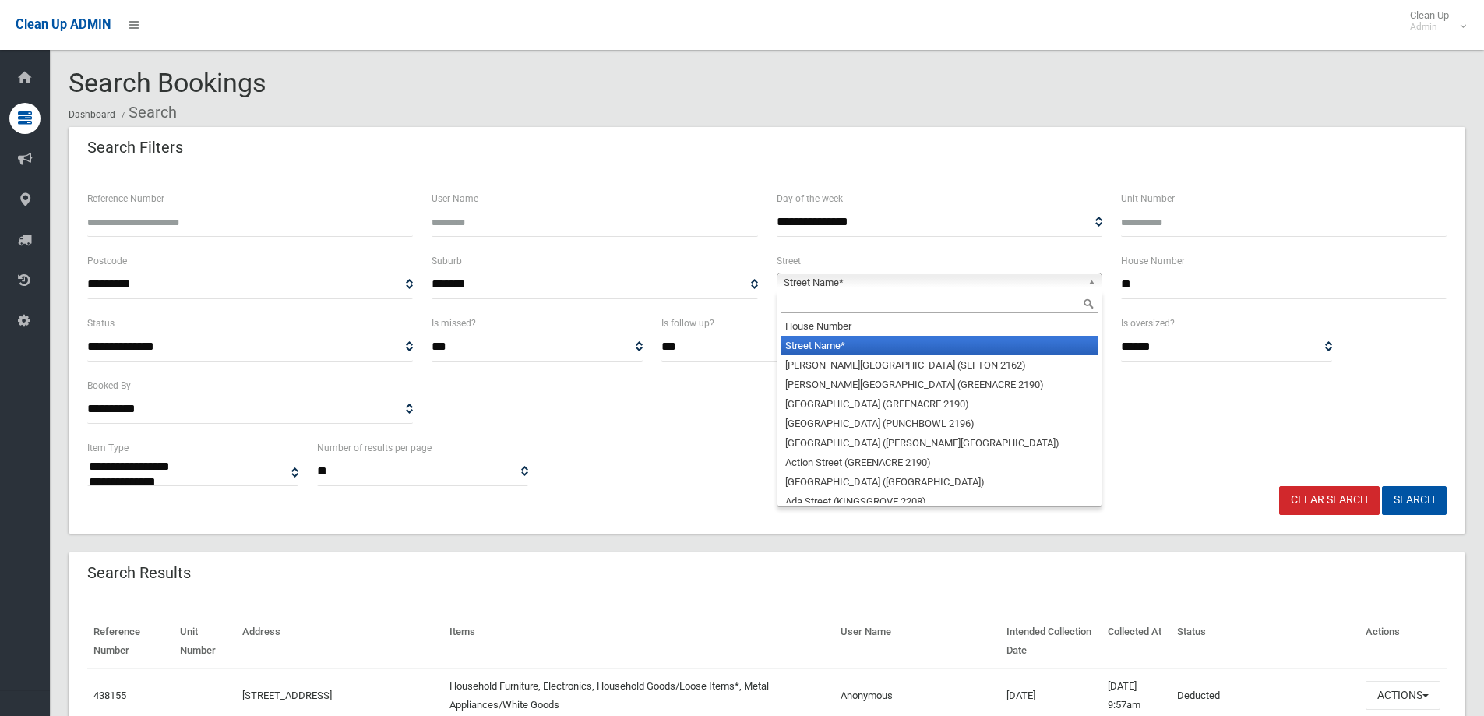
click at [801, 281] on span "Street Name*" at bounding box center [933, 282] width 298 height 19
click at [798, 300] on input "text" at bounding box center [940, 304] width 318 height 19
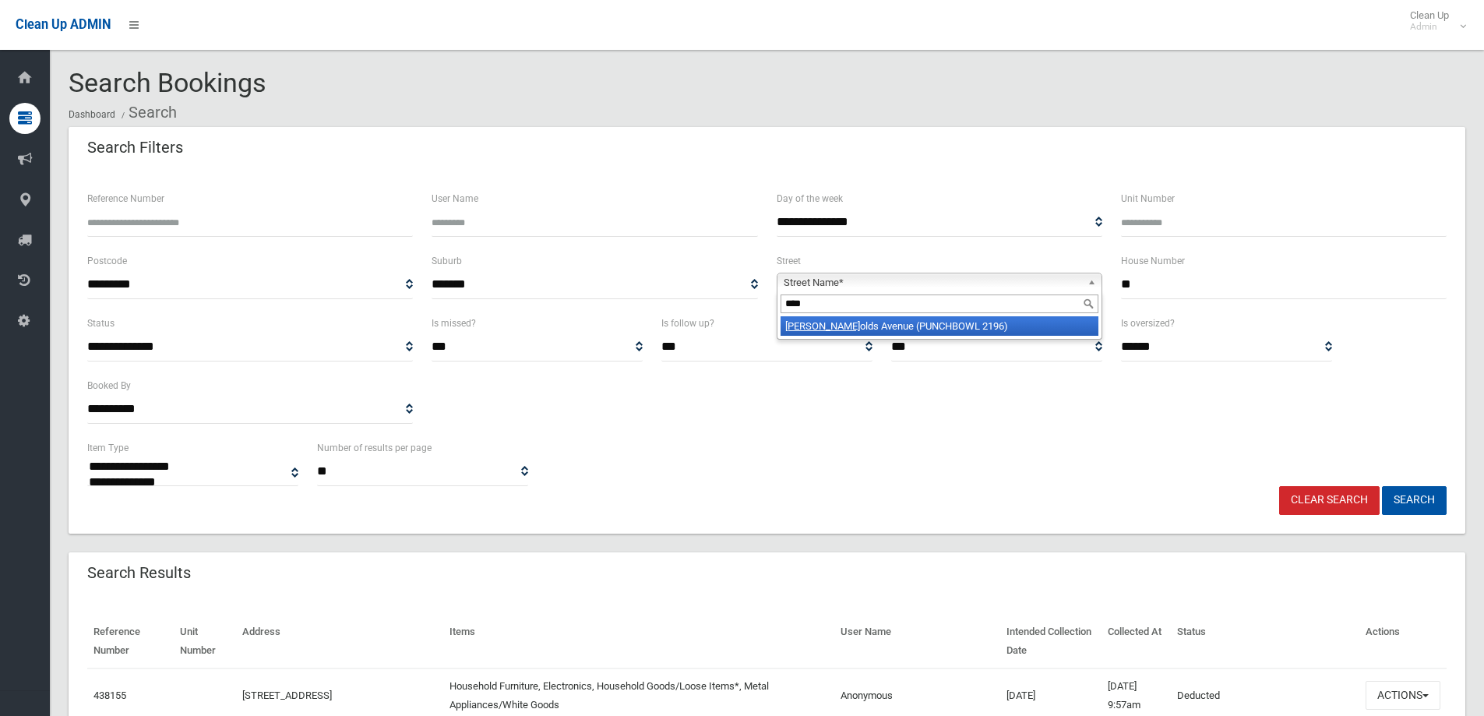
type input "****"
click at [808, 325] on em "Nock" at bounding box center [822, 326] width 75 height 12
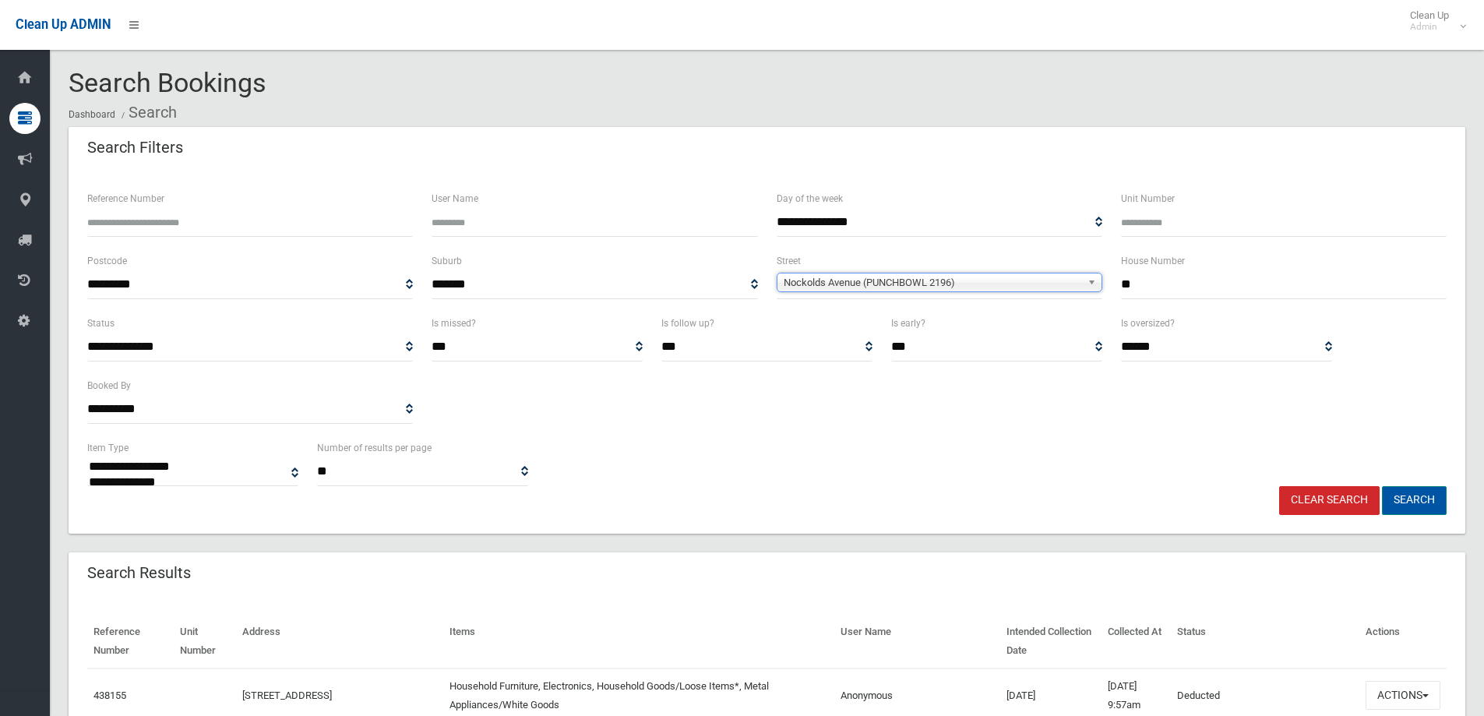
click at [1414, 497] on button "Search" at bounding box center [1414, 500] width 65 height 29
click at [1406, 500] on button "Search" at bounding box center [1414, 500] width 65 height 29
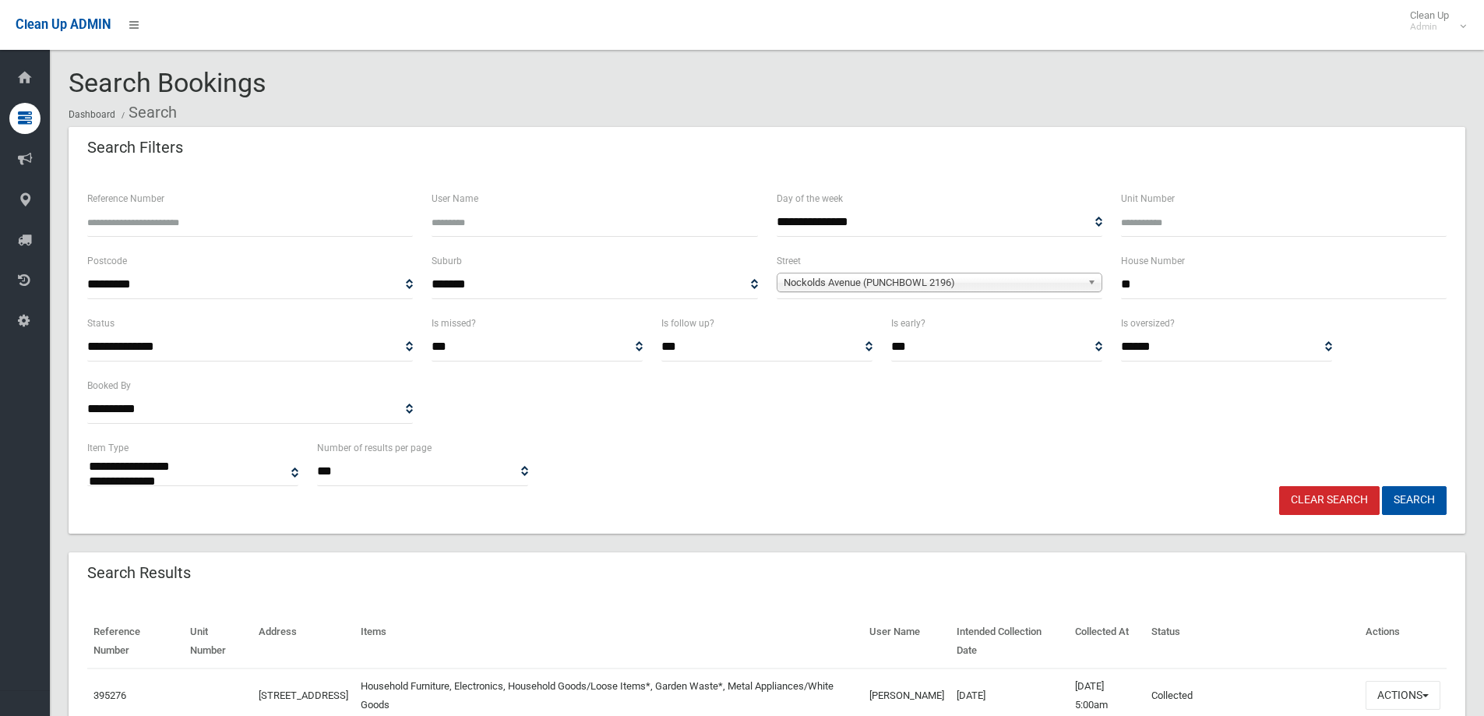
select select
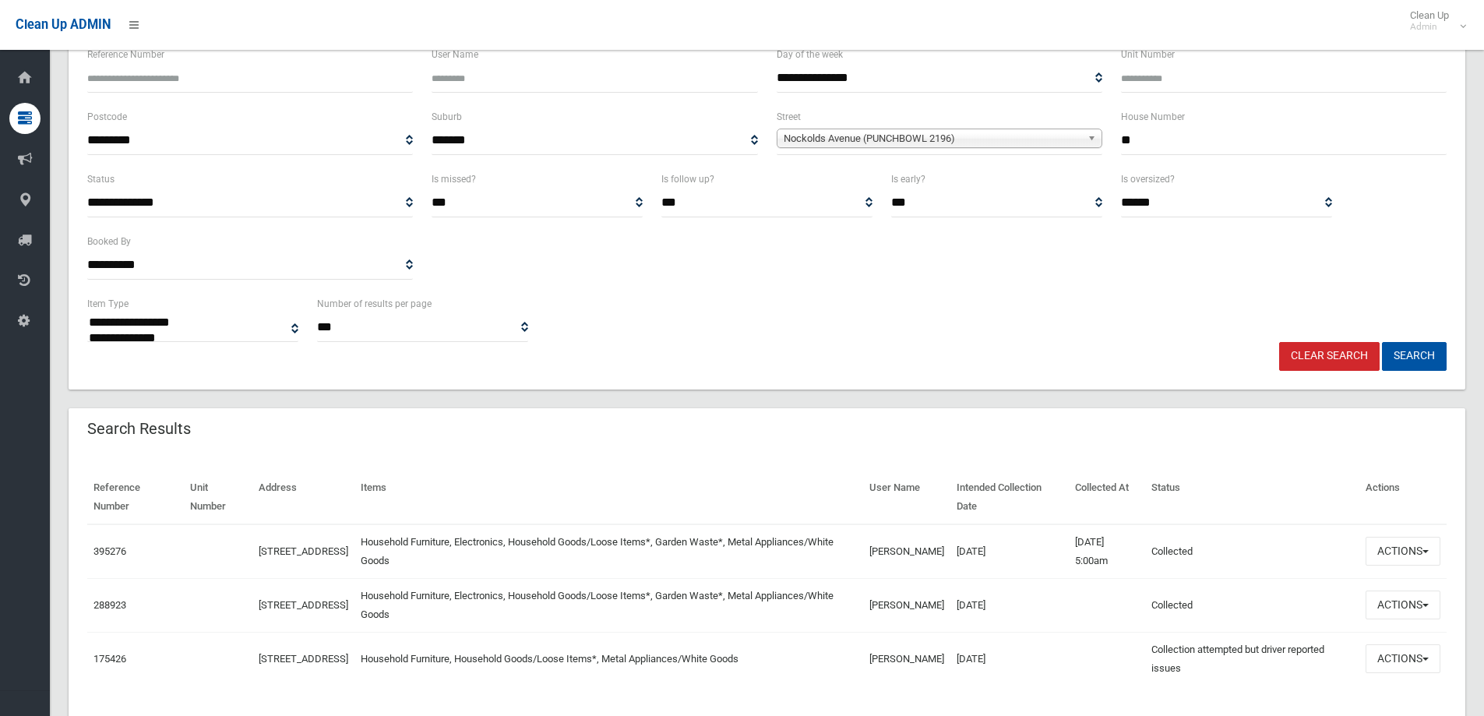
scroll to position [156, 0]
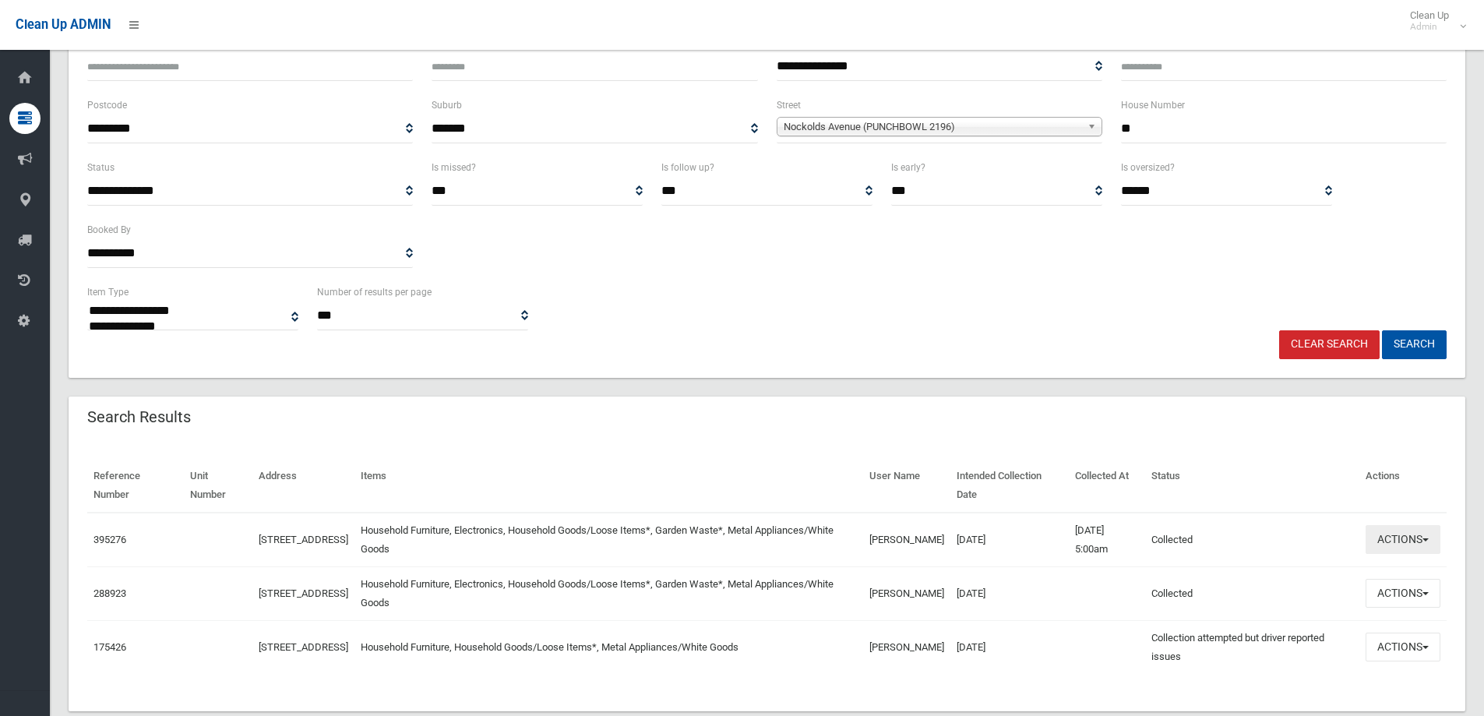
click at [1390, 542] on button "Actions" at bounding box center [1403, 539] width 75 height 29
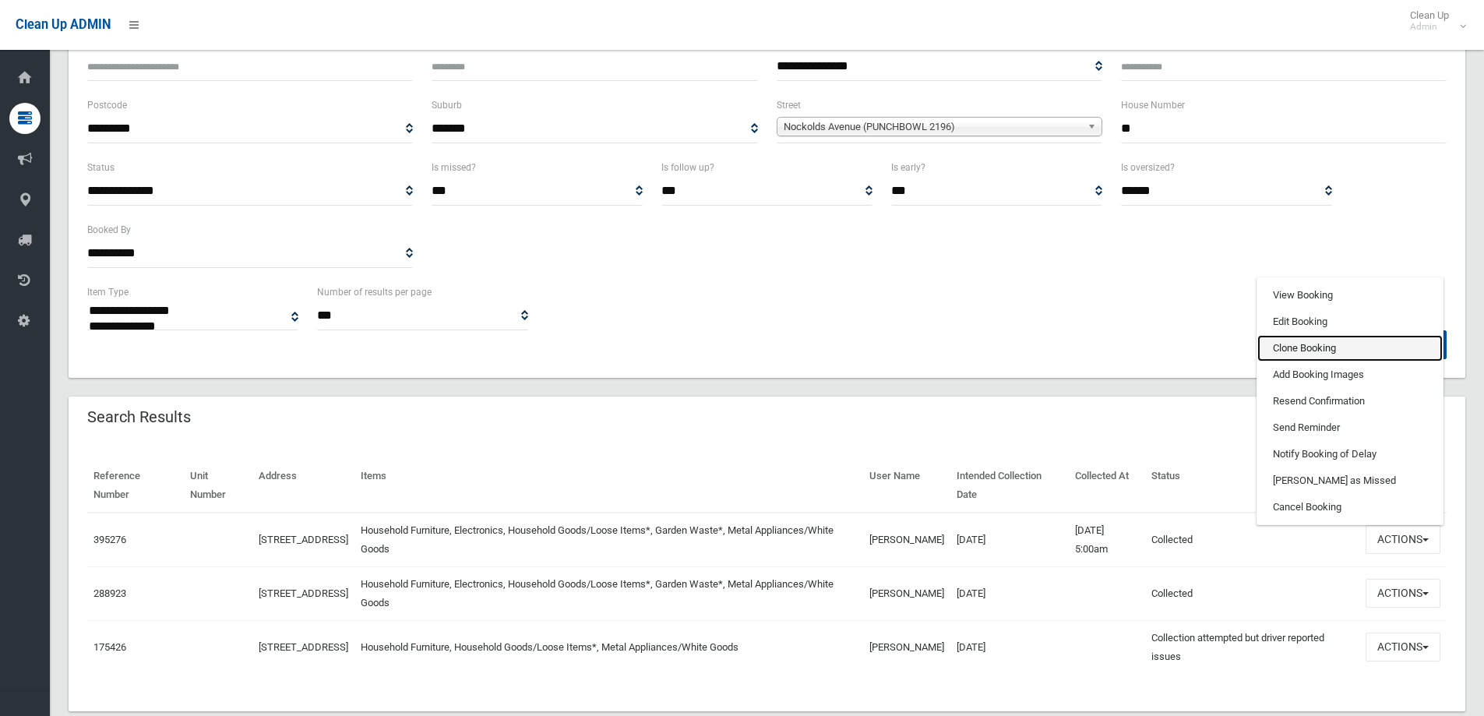
click at [1283, 344] on link "Clone Booking" at bounding box center [1350, 348] width 185 height 26
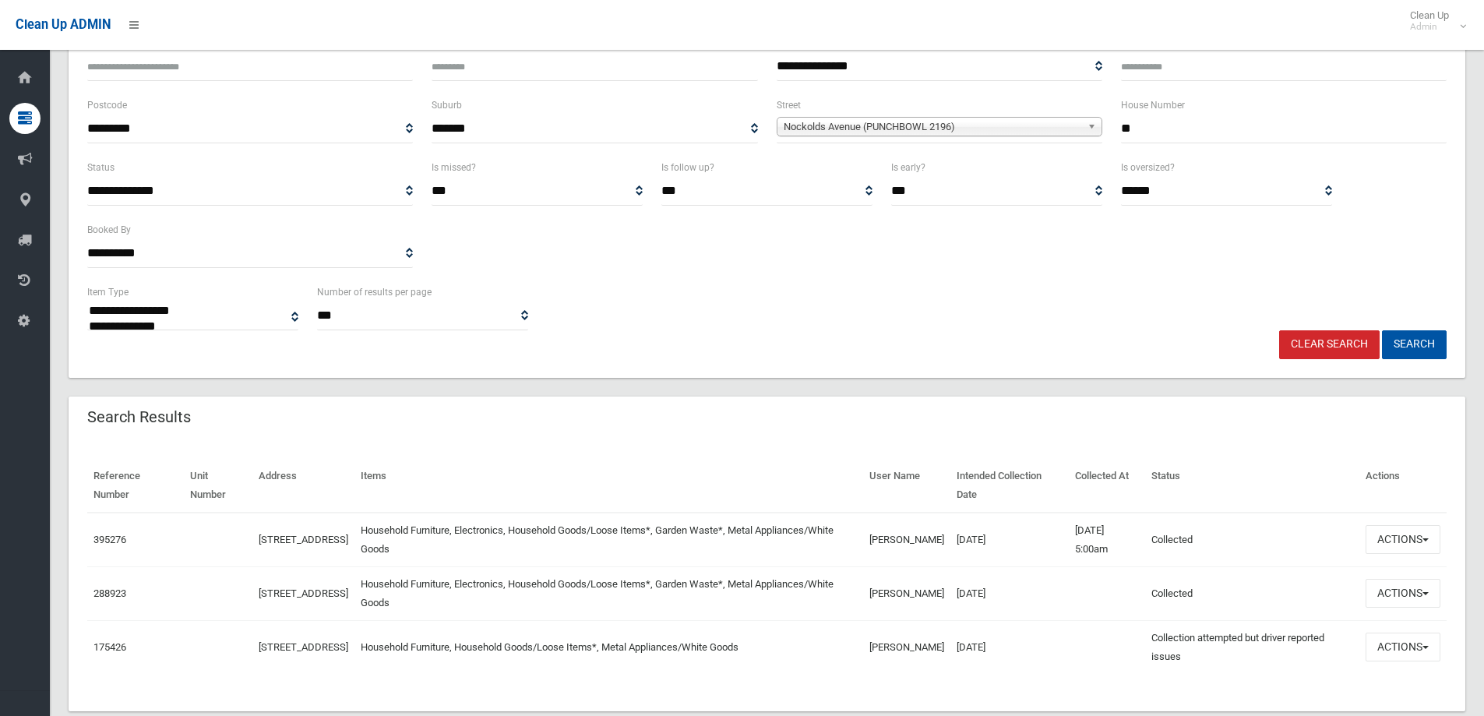
scroll to position [0, 0]
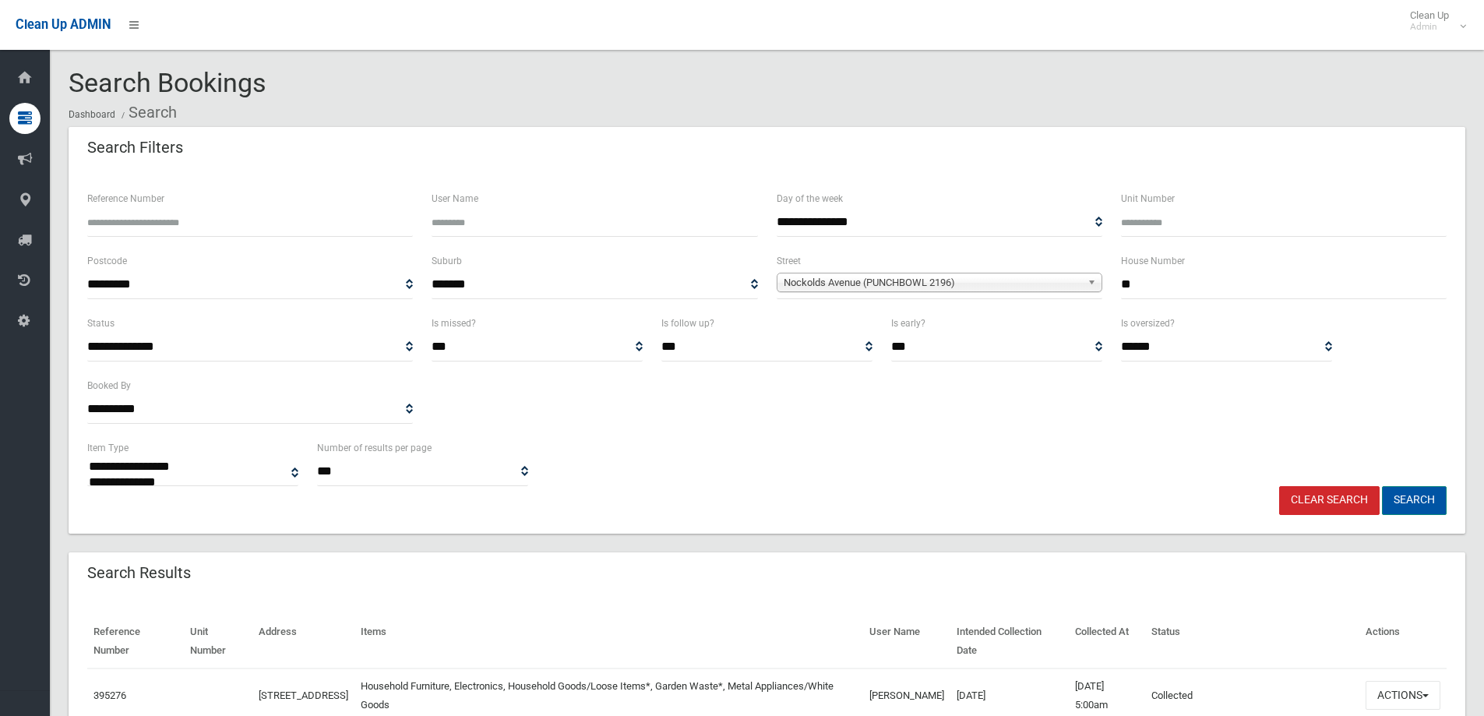
click at [1413, 502] on button "Search" at bounding box center [1414, 500] width 65 height 29
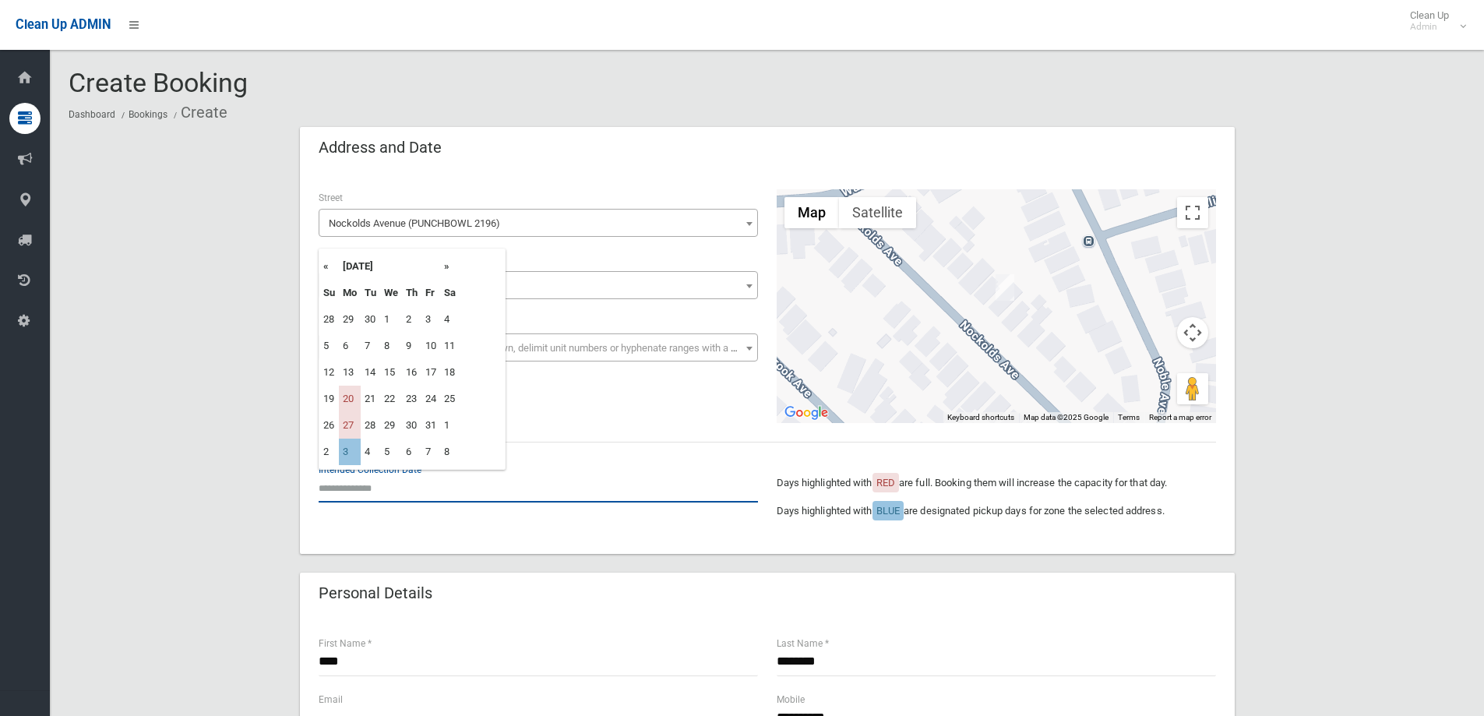
click at [338, 487] on input "text" at bounding box center [538, 488] width 439 height 29
click at [355, 452] on td "3" at bounding box center [350, 452] width 22 height 26
type input "**********"
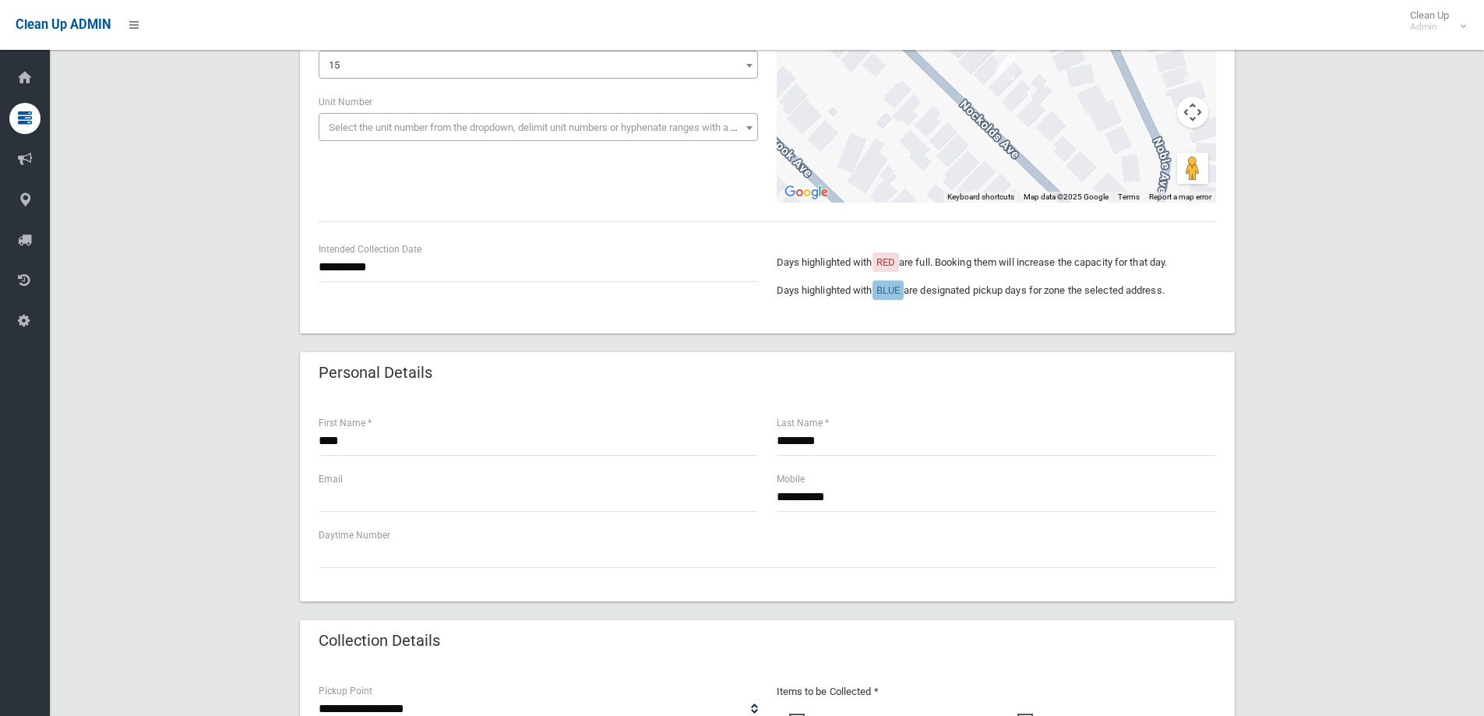
scroll to position [234, 0]
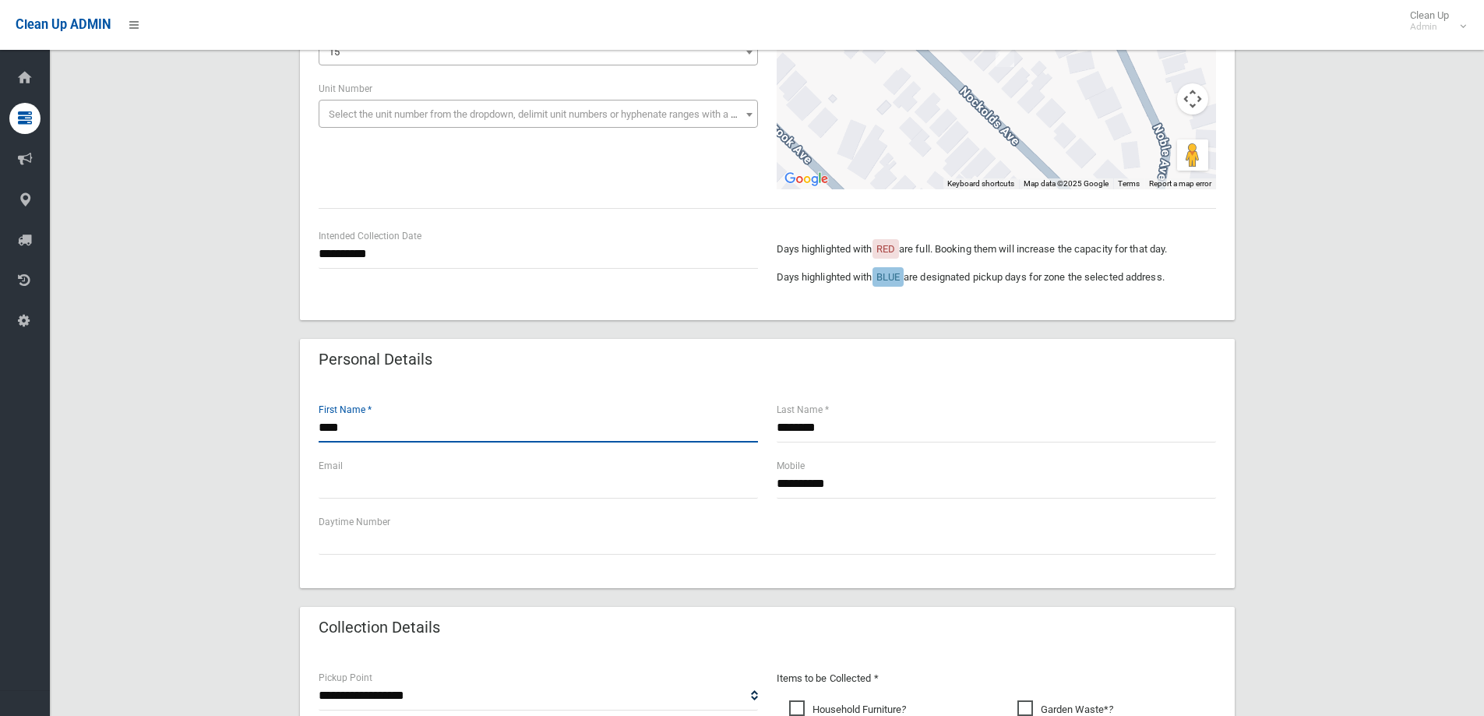
click at [361, 428] on input "****" at bounding box center [538, 428] width 439 height 29
click at [859, 428] on input "********" at bounding box center [996, 428] width 439 height 29
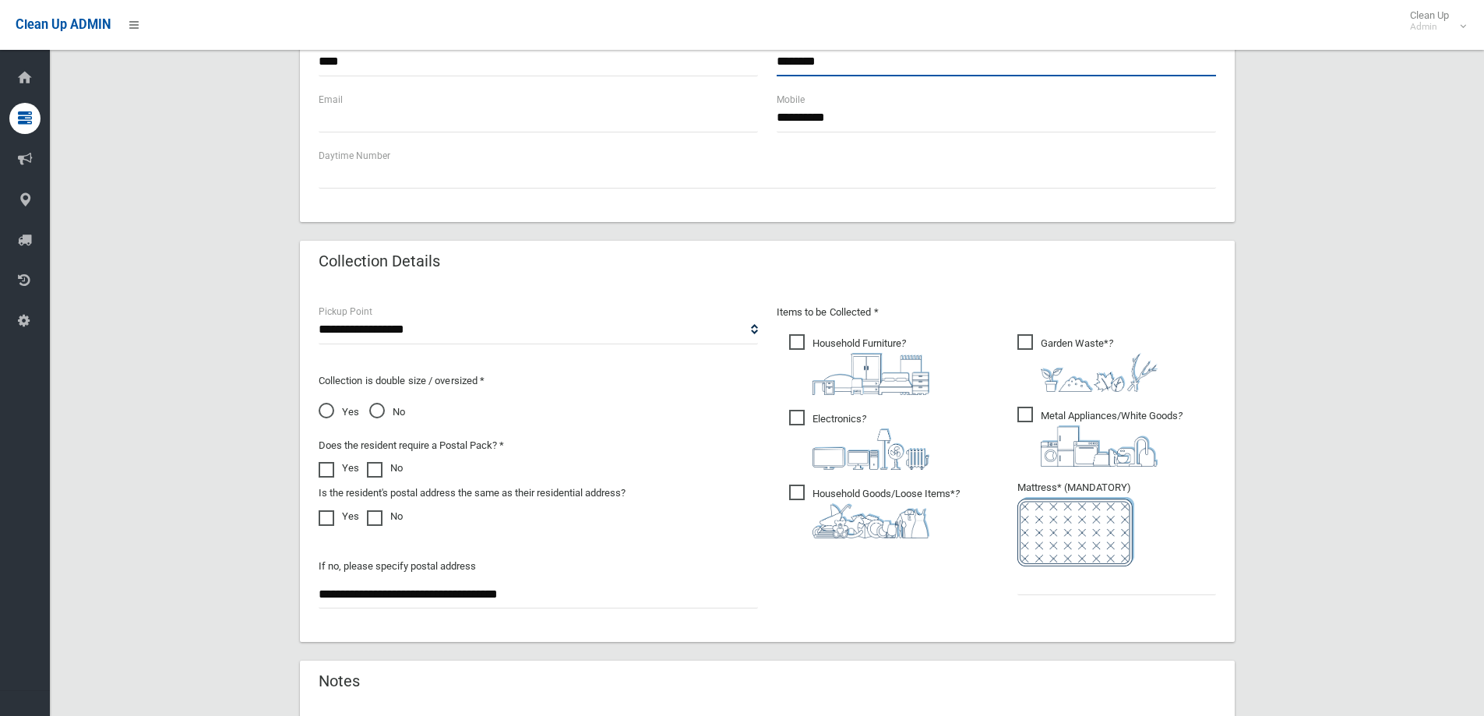
scroll to position [623, 0]
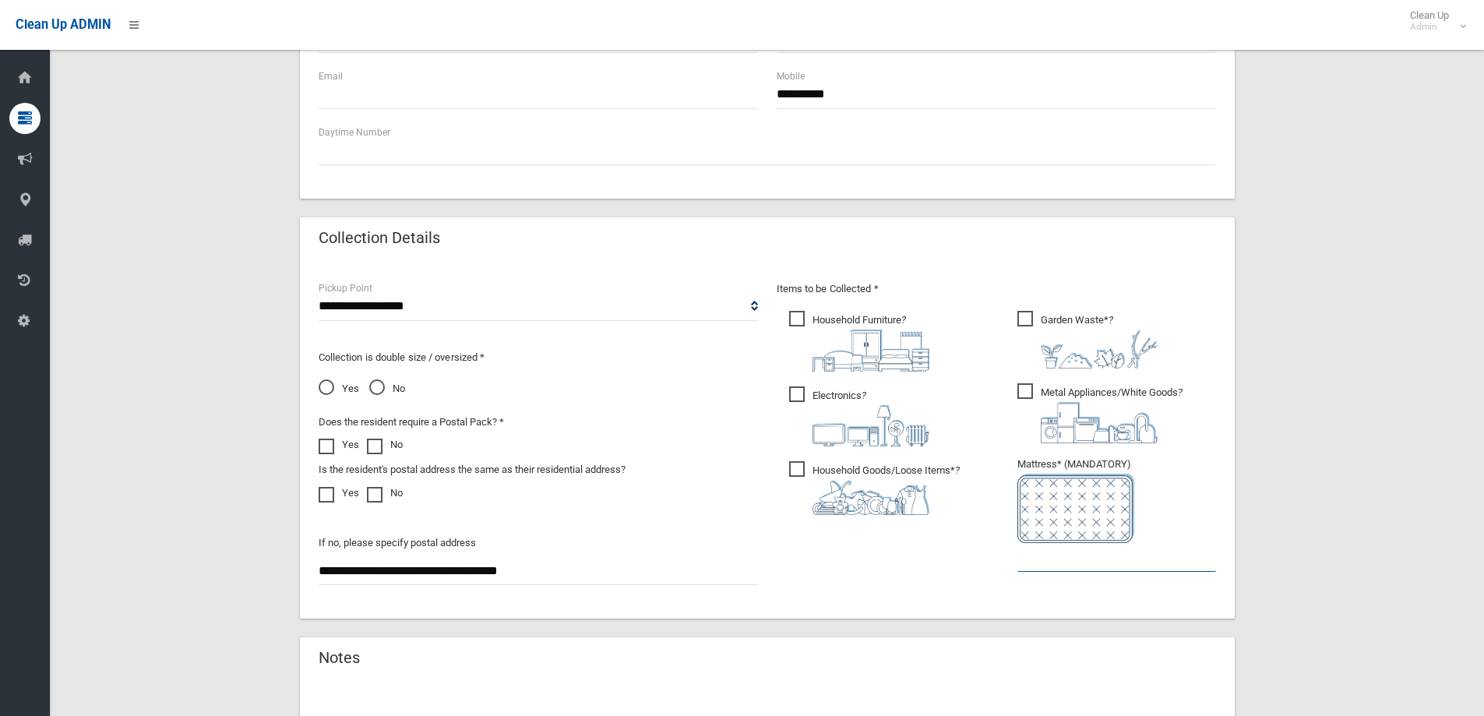
click at [1076, 559] on input "text" at bounding box center [1117, 557] width 199 height 29
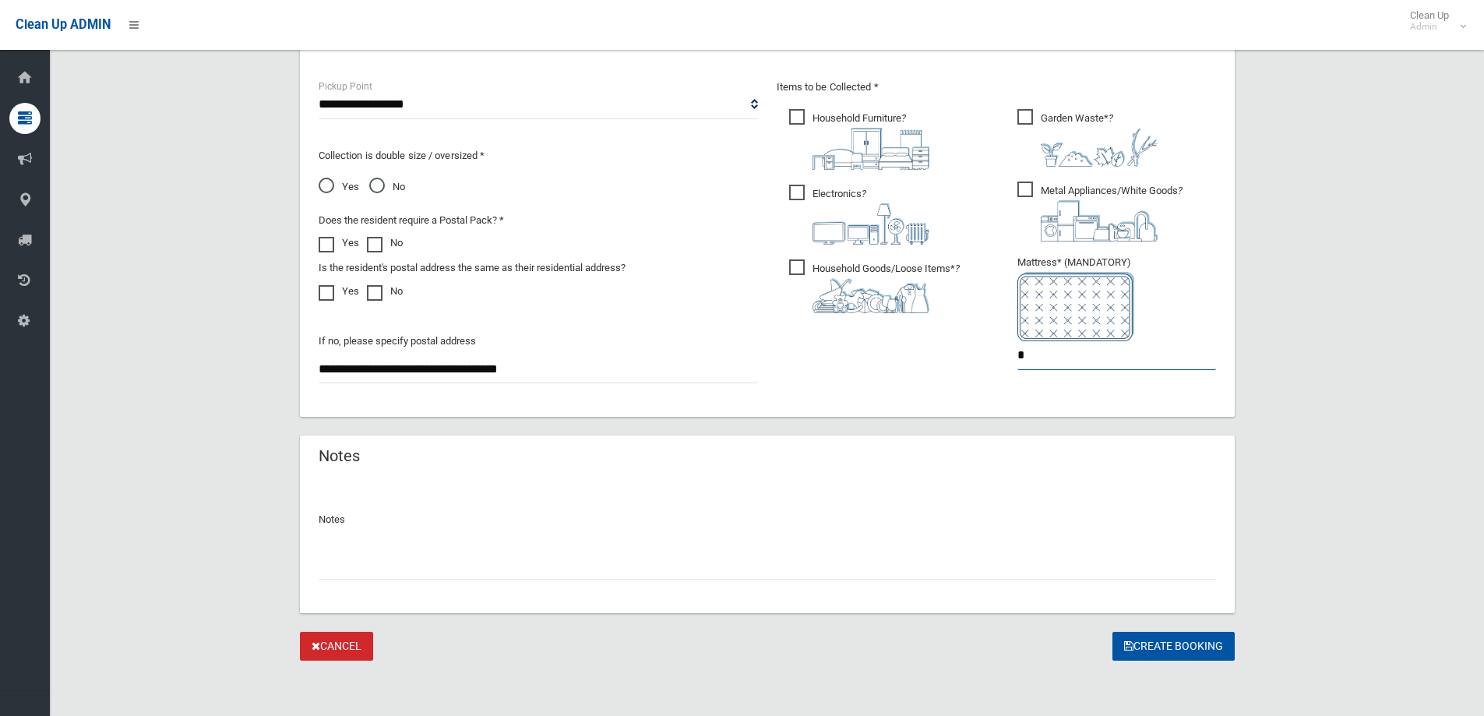
scroll to position [826, 0]
type input "*"
click at [1174, 644] on button "Create Booking" at bounding box center [1174, 645] width 122 height 29
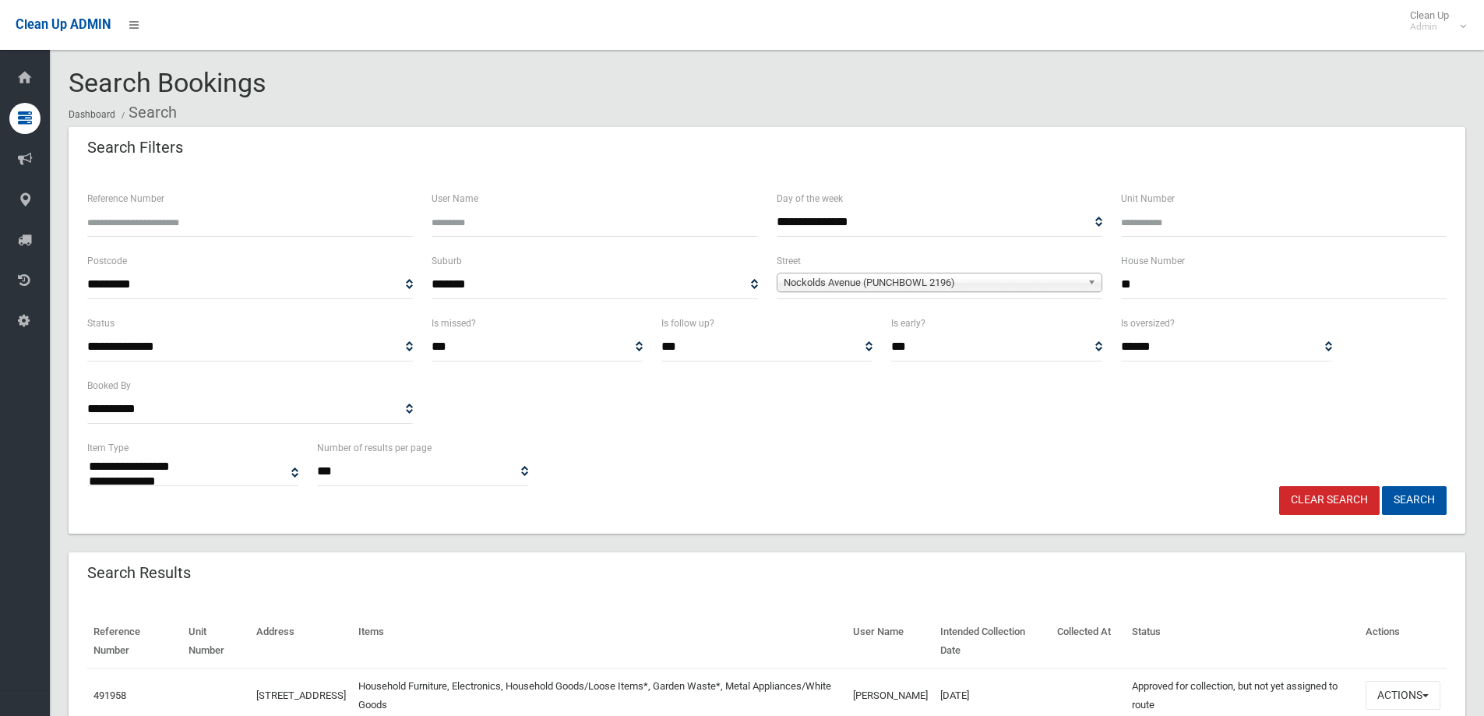
select select
